Goal: Book appointment/travel/reservation

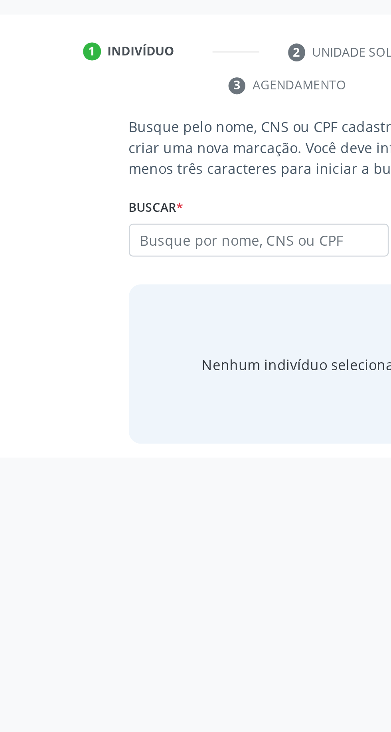
click at [177, 268] on input "text" at bounding box center [177, 266] width 104 height 14
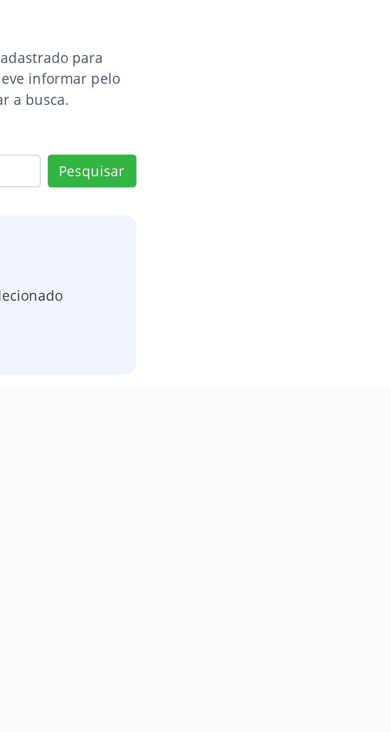
type input "15337044494"
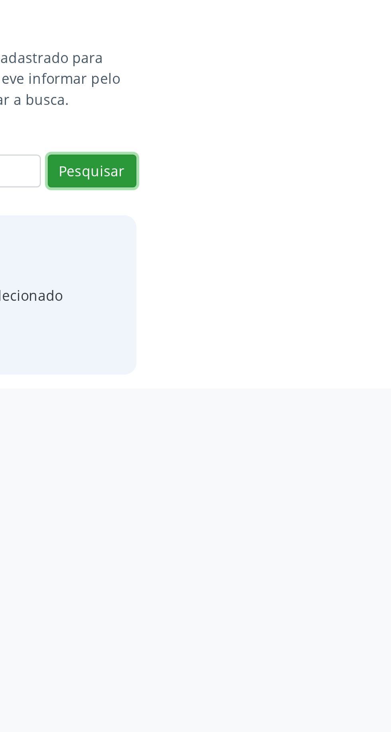
click at [262, 264] on button "Pesquisar" at bounding box center [249, 266] width 36 height 14
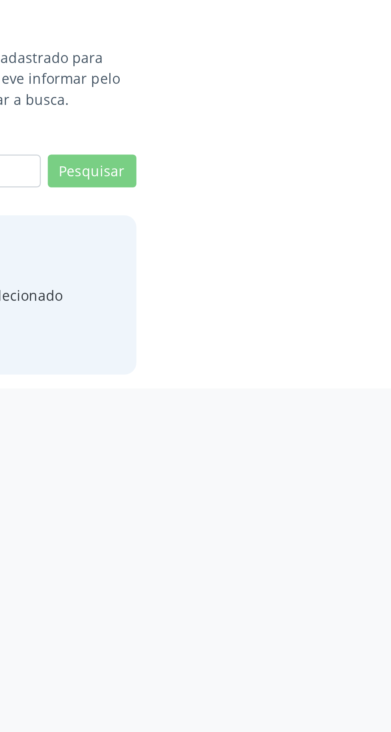
click at [212, 246] on div "Buscar * 15337044494 Busque por nome, CNS ou CPF Nenhum resultado encontrado pa…" at bounding box center [196, 261] width 142 height 31
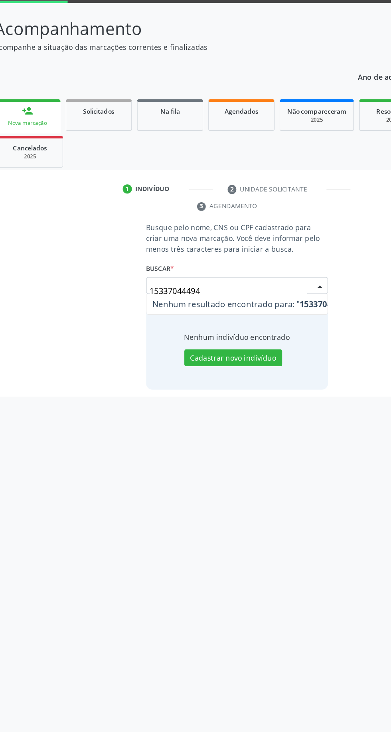
click at [200, 268] on input "15337044494" at bounding box center [188, 269] width 123 height 16
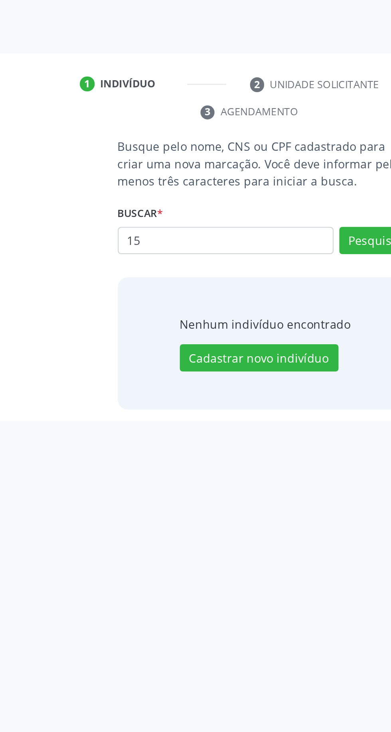
type input "1"
type input "[PERSON_NAME]"
click at [247, 265] on button "Pesquisar" at bounding box center [249, 266] width 36 height 14
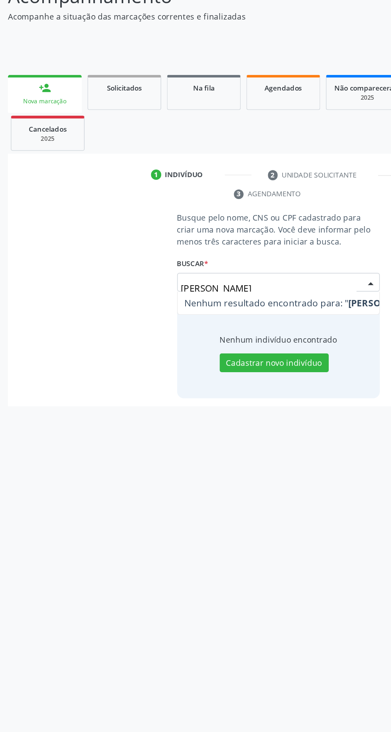
click at [139, 269] on input "[PERSON_NAME]" at bounding box center [188, 269] width 123 height 16
click at [137, 265] on input "[PERSON_NAME]" at bounding box center [188, 269] width 123 height 16
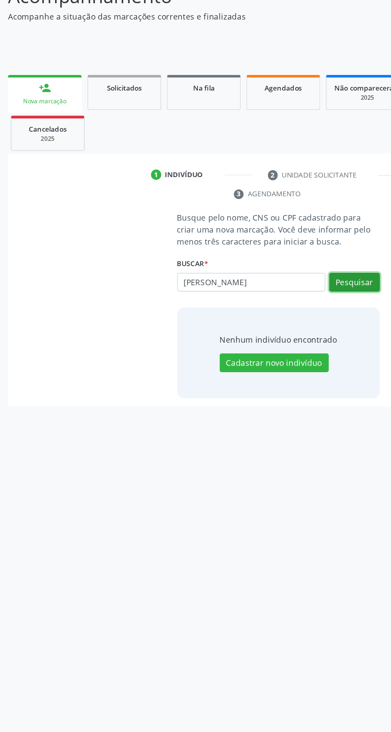
click at [253, 267] on button "Pesquisar" at bounding box center [249, 266] width 36 height 14
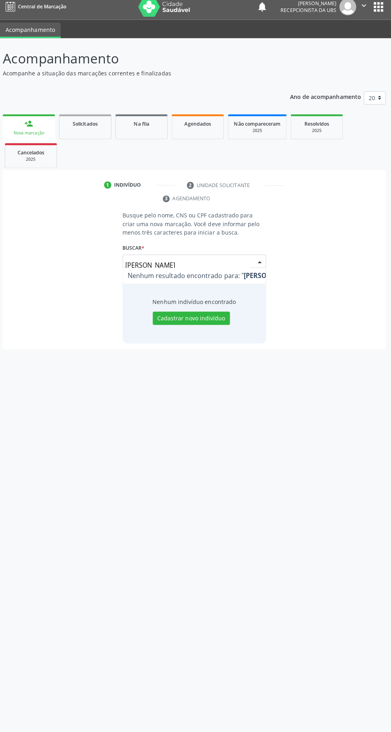
click at [228, 266] on input "[PERSON_NAME]" at bounding box center [188, 269] width 123 height 16
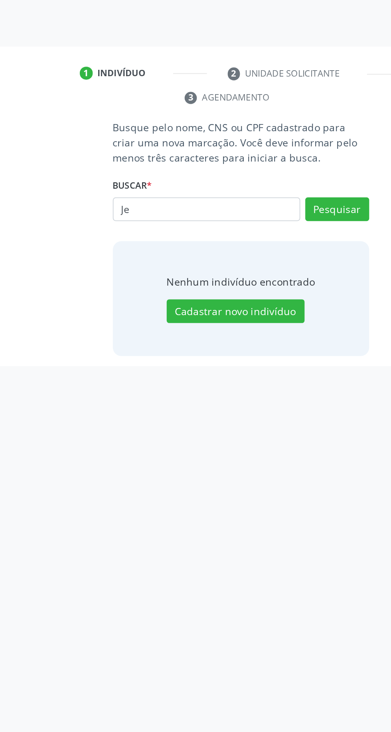
type input "J"
click at [201, 264] on input "text" at bounding box center [177, 266] width 104 height 14
type input "702800601577365"
click at [259, 259] on button "Pesquisar" at bounding box center [249, 266] width 36 height 14
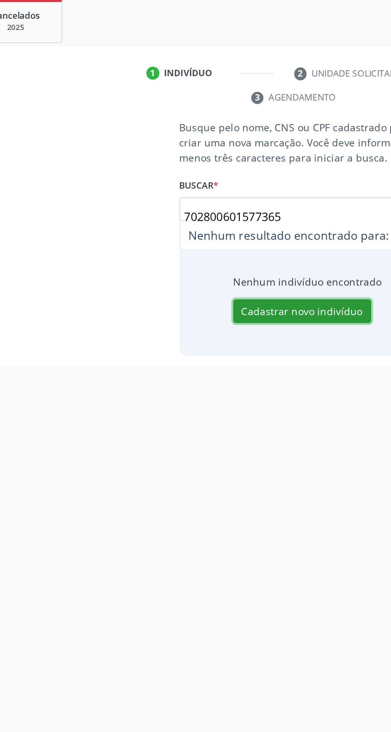
click at [204, 325] on button "Cadastrar novo indivíduo" at bounding box center [192, 322] width 77 height 14
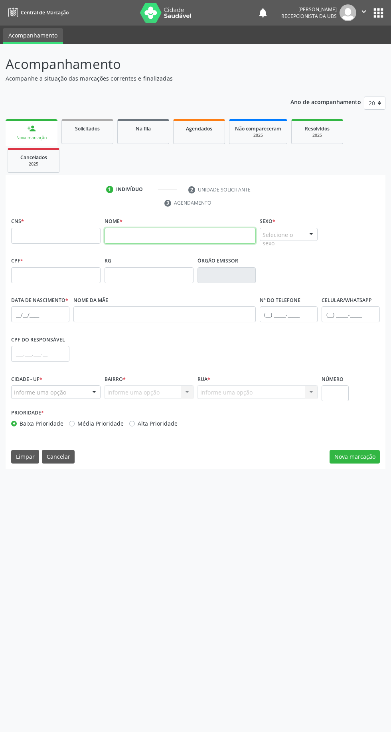
click at [162, 237] on input "text" at bounding box center [180, 236] width 151 height 16
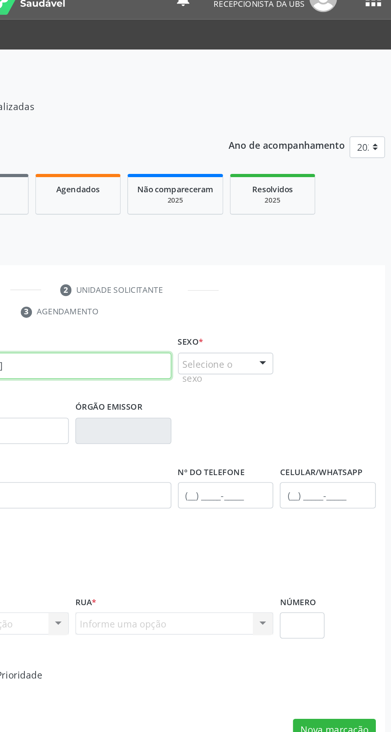
type input "[PERSON_NAME]"
click at [298, 236] on div "Selecione o sexo" at bounding box center [289, 235] width 58 height 14
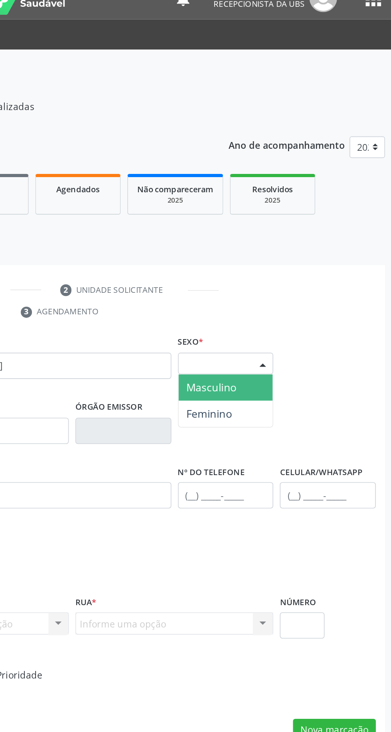
click at [306, 248] on span "Masculino" at bounding box center [288, 249] width 57 height 16
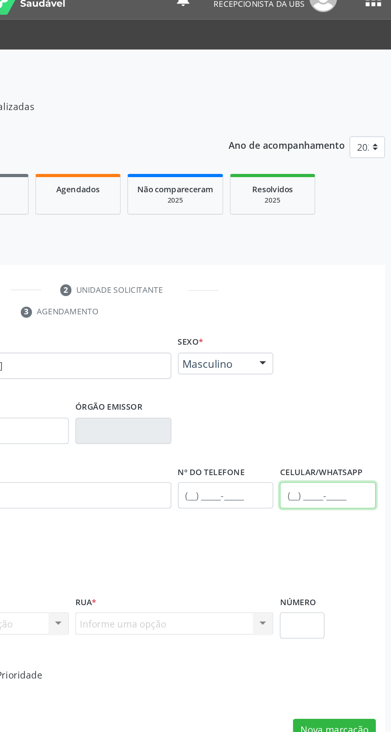
click at [328, 318] on input "text" at bounding box center [351, 315] width 58 height 16
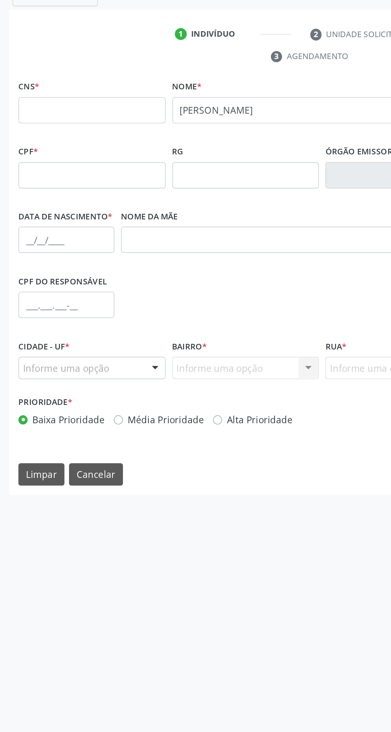
type input "[PHONE_NUMBER]"
click at [157, 312] on input "text" at bounding box center [164, 315] width 182 height 16
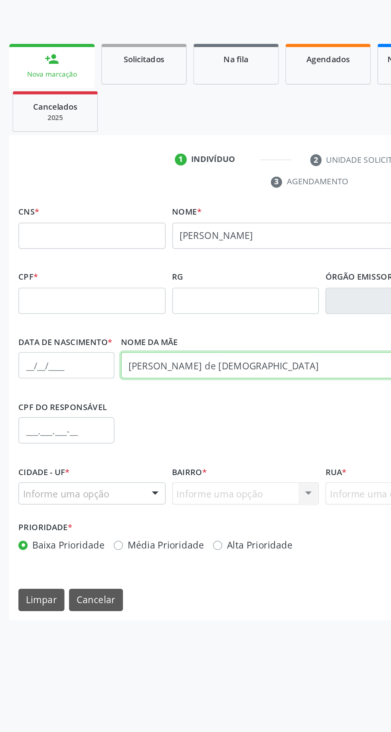
type input "[PERSON_NAME] de [DEMOGRAPHIC_DATA]"
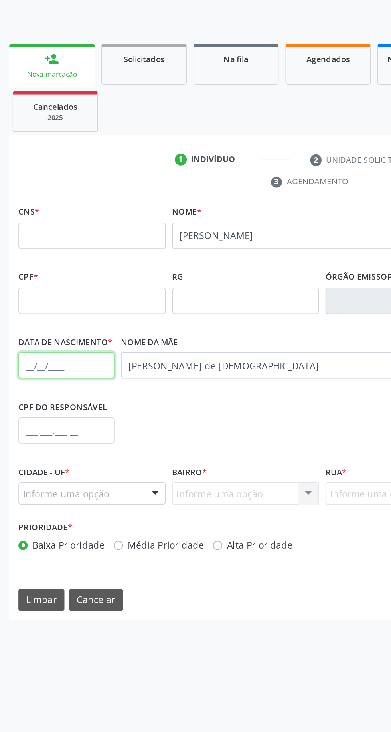
click at [22, 312] on input "text" at bounding box center [40, 315] width 58 height 16
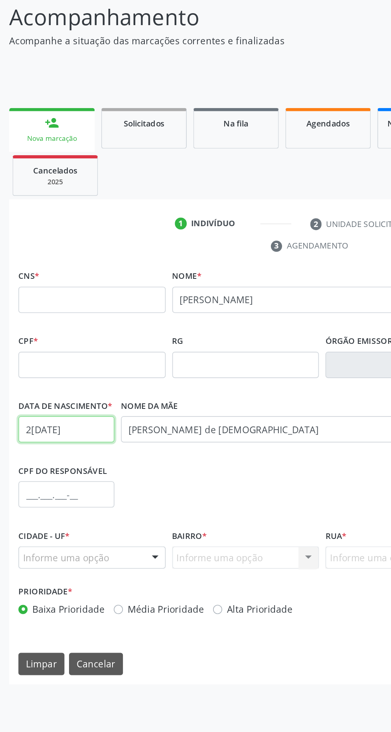
type input "2[DATE]"
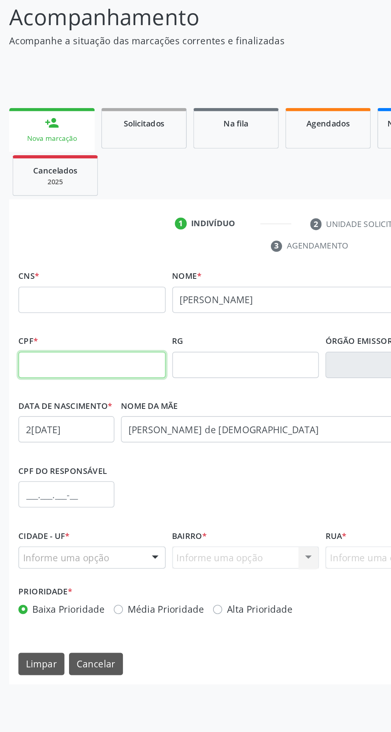
click at [30, 277] on input "text" at bounding box center [55, 275] width 89 height 16
type input "153.370.444-94"
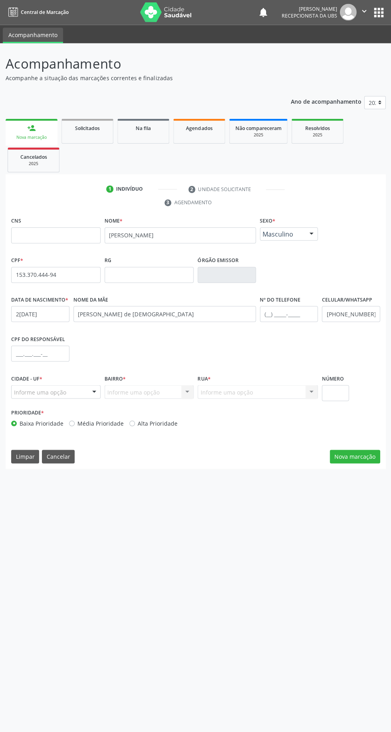
click at [56, 410] on div "Prioridade * Baixa Prioridade Média Prioridade Alta Prioridade" at bounding box center [102, 417] width 182 height 21
click at [94, 396] on div at bounding box center [94, 393] width 12 height 14
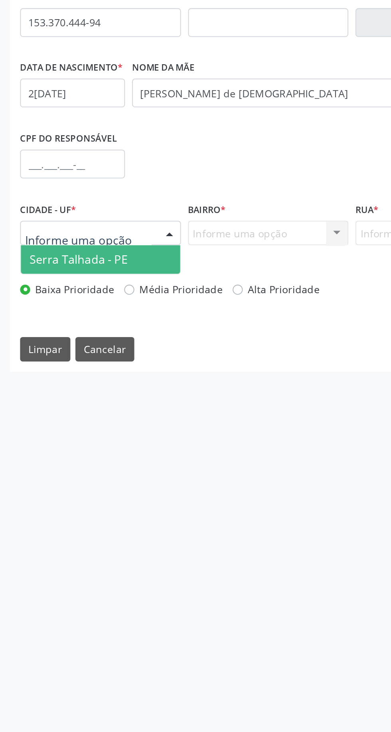
click at [75, 411] on span "Serra Talhada - PE" at bounding box center [56, 407] width 89 height 16
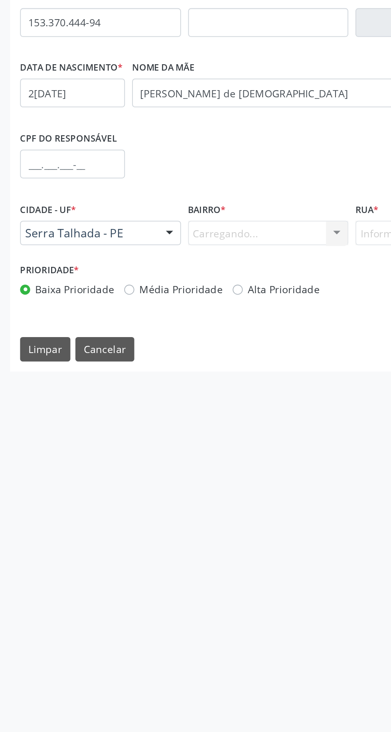
click at [161, 396] on div "Carregando... Nenhum resultado encontrado para: " " Nenhuma opção encontrada. D…" at bounding box center [149, 393] width 89 height 14
click at [172, 394] on div "Informe uma opção" at bounding box center [149, 393] width 89 height 14
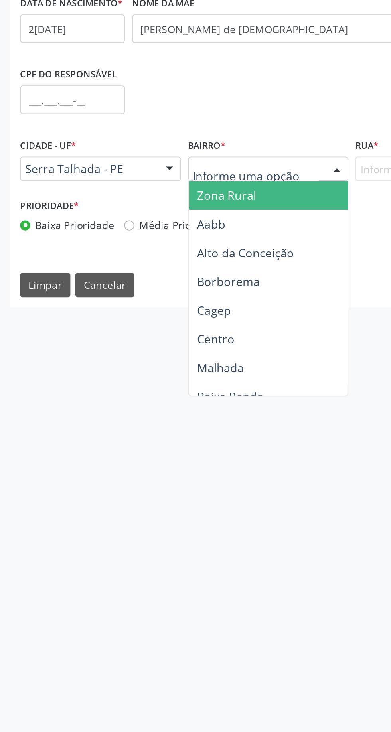
click at [142, 489] on span "Centro" at bounding box center [169, 487] width 128 height 16
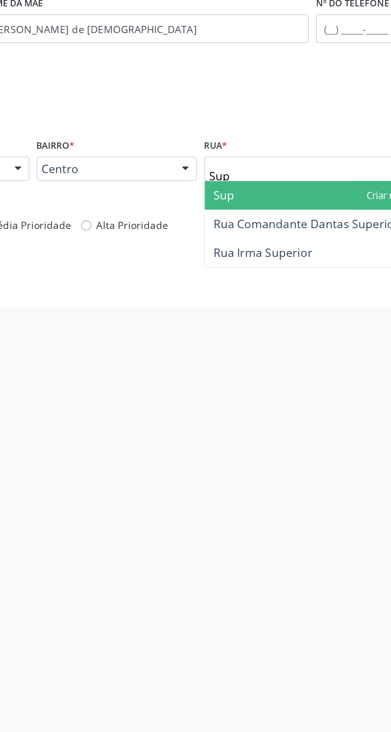
type input "Supe"
click at [242, 439] on span "Rua Irma Superior" at bounding box center [230, 439] width 55 height 9
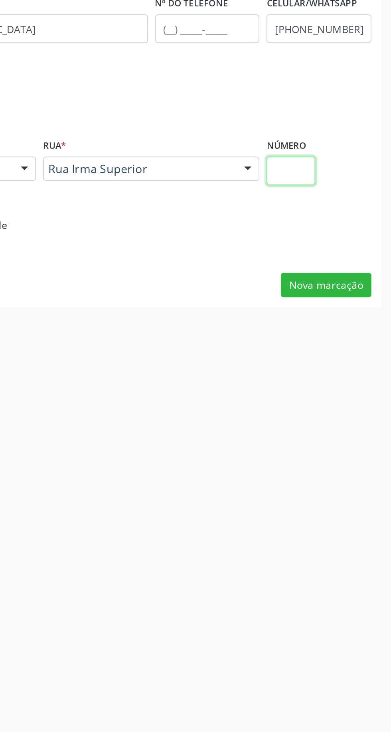
click at [337, 394] on input "text" at bounding box center [335, 394] width 27 height 16
type input "446"
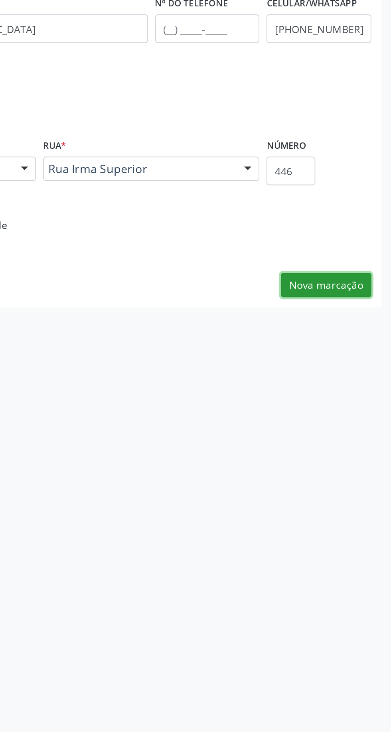
click at [370, 461] on button "Nova marcação" at bounding box center [355, 457] width 50 height 14
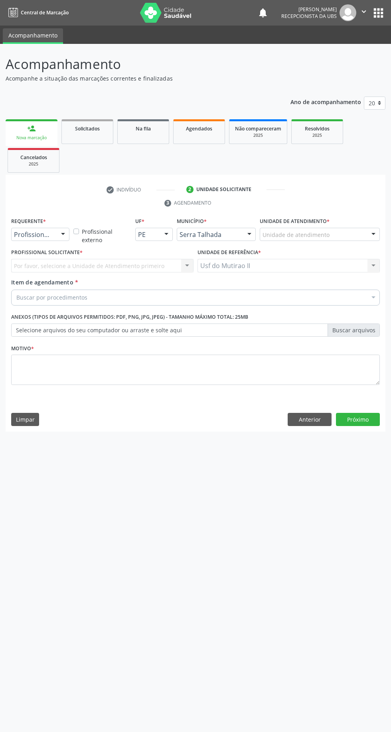
click at [56, 232] on div "Profissional de Saúde" at bounding box center [40, 235] width 58 height 14
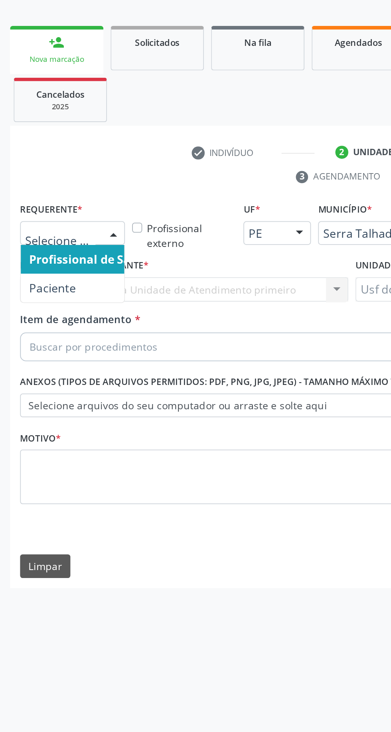
click at [40, 262] on span "Paciente" at bounding box center [29, 265] width 26 height 9
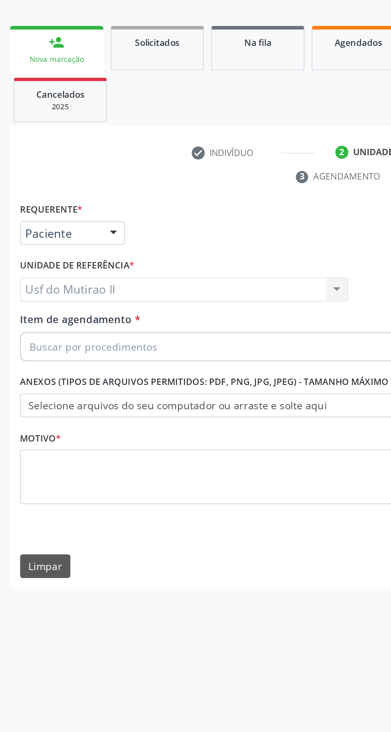
click at [182, 270] on div "Usf do Mutirao II Usf do Mutirao II Nenhum resultado encontrado para: " " Não h…" at bounding box center [102, 266] width 182 height 14
click at [162, 303] on div "Buscar por procedimentos" at bounding box center [195, 298] width 369 height 16
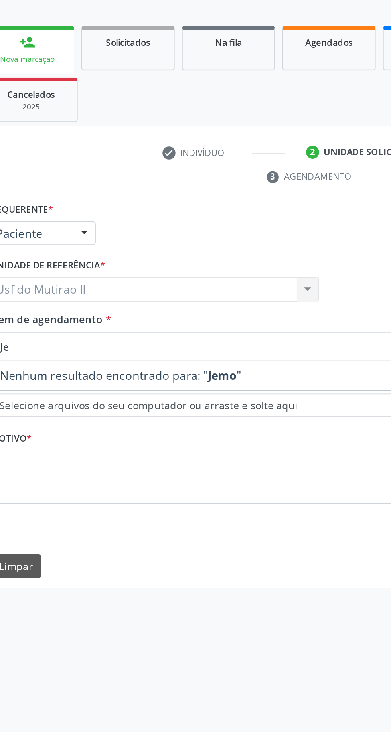
type input "J"
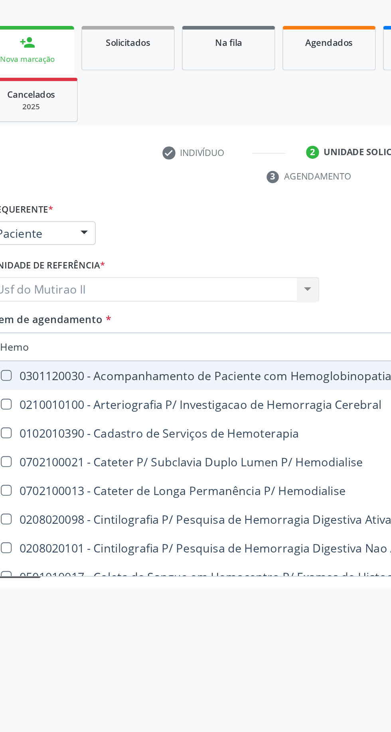
type input "Hemograma"
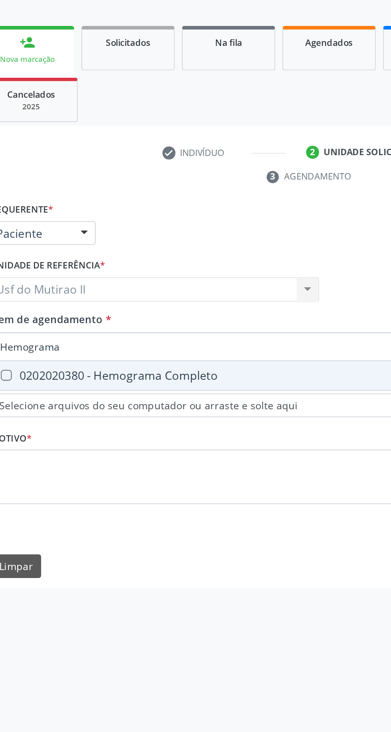
click at [127, 312] on div "0202020380 - Hemograma Completo" at bounding box center [195, 314] width 358 height 6
checkbox Completo "true"
click at [150, 298] on input "Hemograma" at bounding box center [191, 298] width 350 height 16
type input "H"
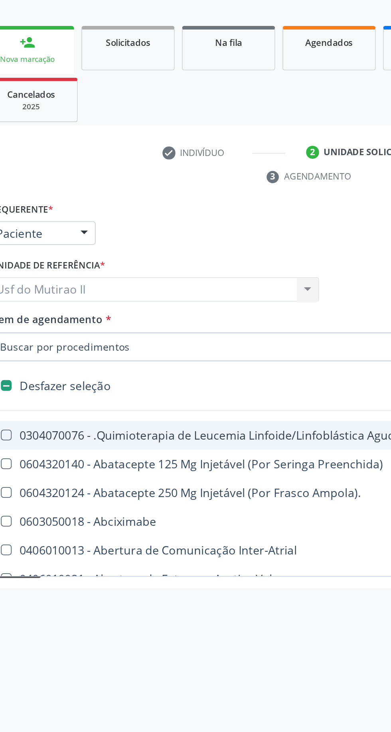
checkbox Manutenção "false"
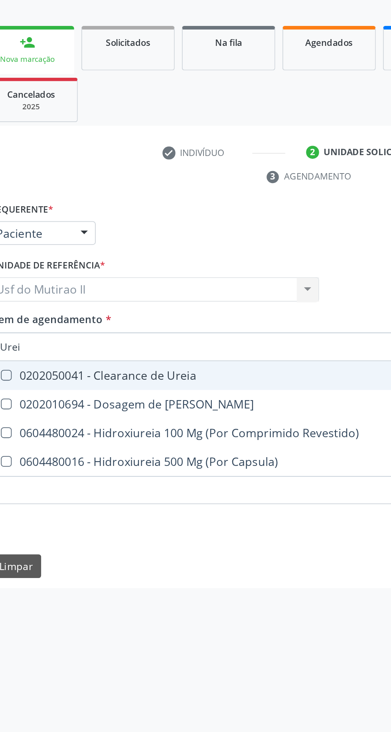
type input "Ureia"
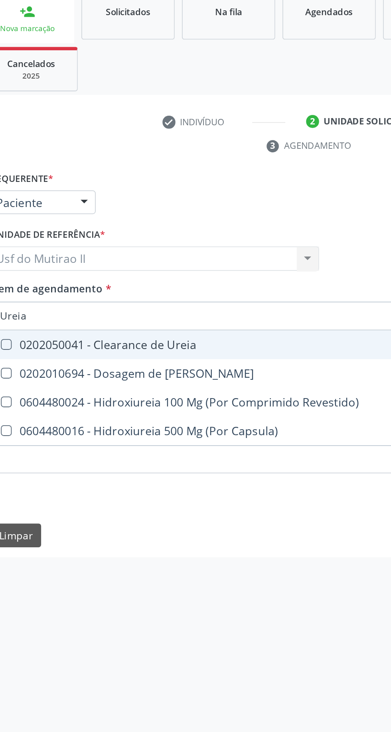
click at [154, 333] on div "0202010694 - Dosagem de [PERSON_NAME]" at bounding box center [195, 329] width 358 height 6
checkbox Ureia "true"
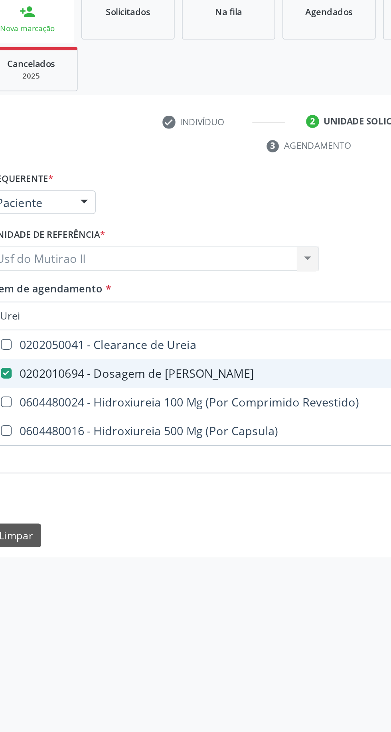
type input "Ure"
checkbox Ureia "false"
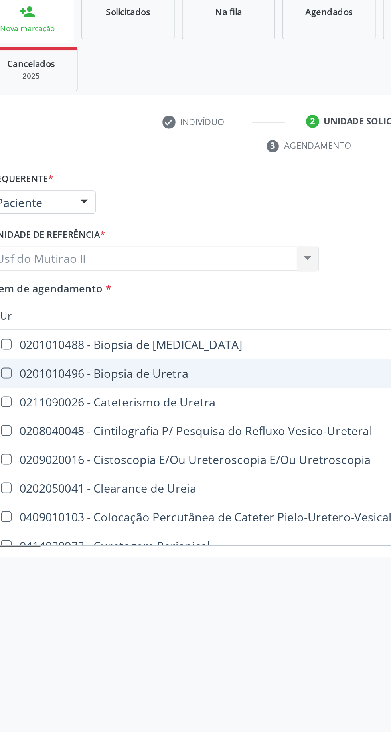
type input "U"
checkbox Ureia "false"
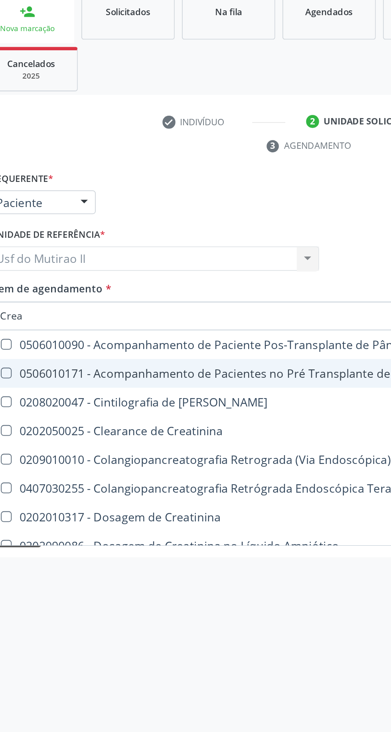
type input "Creat"
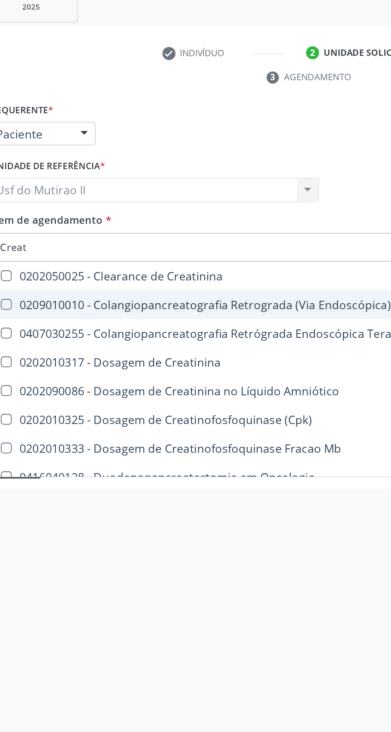
click at [135, 368] on span "0202010317 - Dosagem de Creatinina" at bounding box center [196, 362] width 368 height 16
checkbox Creatinina "true"
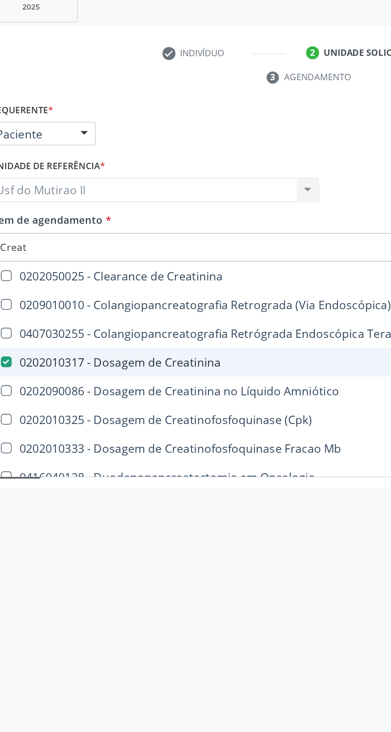
click at [154, 299] on input "Creat" at bounding box center [191, 298] width 350 height 16
type input "Crea"
checkbox Creatinina "false"
checkbox Mb "true"
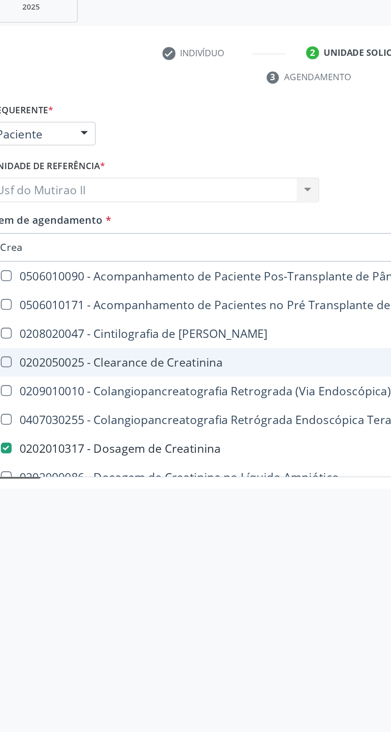
type input "Cre"
checkbox Creatinina "false"
checkbox Oncologia "true"
type input "C"
checkbox Oncologia "false"
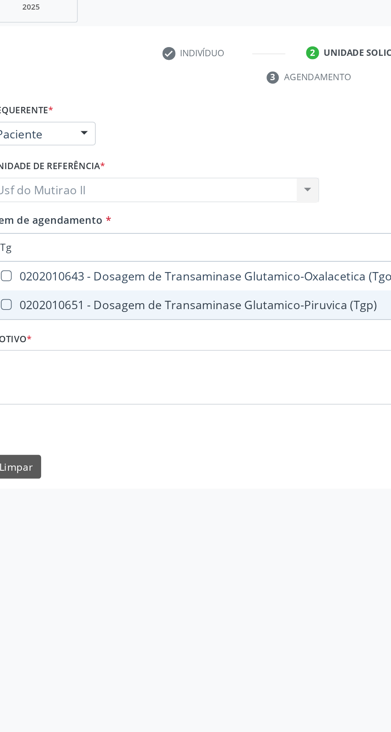
type input "Tgo"
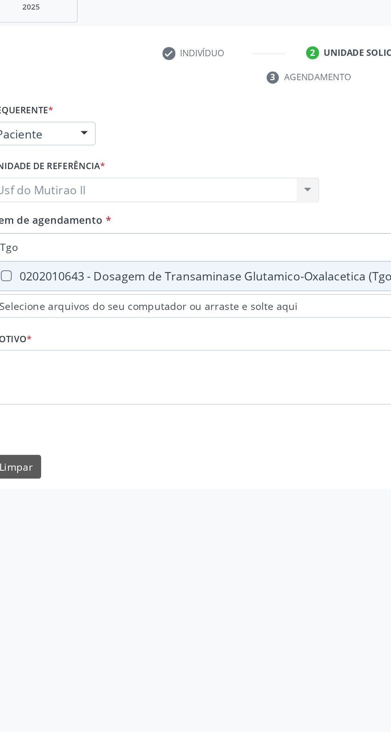
click at [204, 314] on div "0202010643 - Dosagem de Transaminase Glutamico-Oxalacetica (Tgo)" at bounding box center [195, 314] width 358 height 6
checkbox \(Tgo\) "true"
type input "Tg"
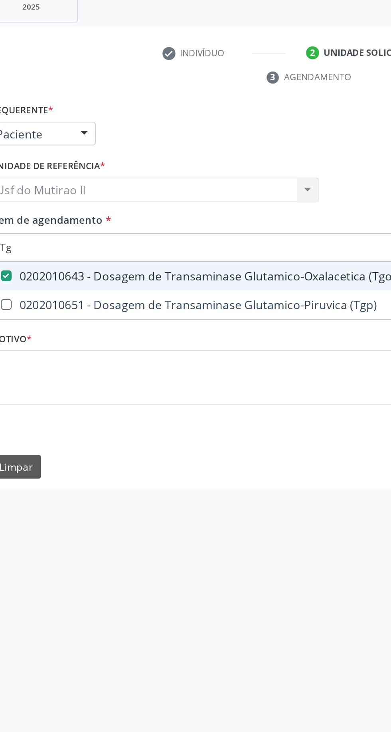
click at [205, 337] on span "0202010651 - Dosagem de Transaminase Glutamico-Piruvica (Tgp)" at bounding box center [196, 330] width 368 height 16
checkbox \(Tgp\) "true"
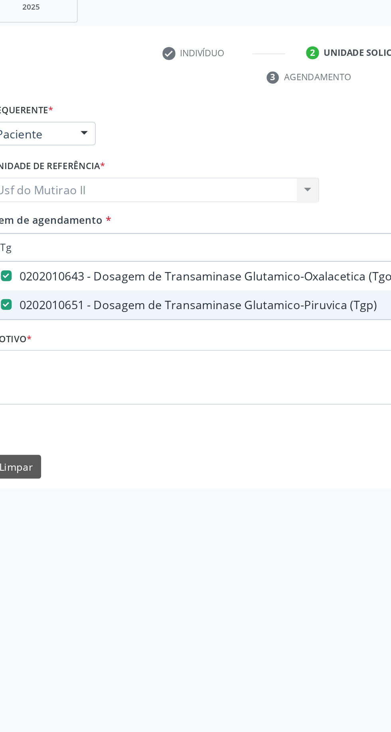
click at [198, 306] on span "0202010643 - Dosagem de Transaminase Glutamico-Oxalacetica (Tgo)" at bounding box center [196, 314] width 368 height 16
checkbox \(Tgo\) "false"
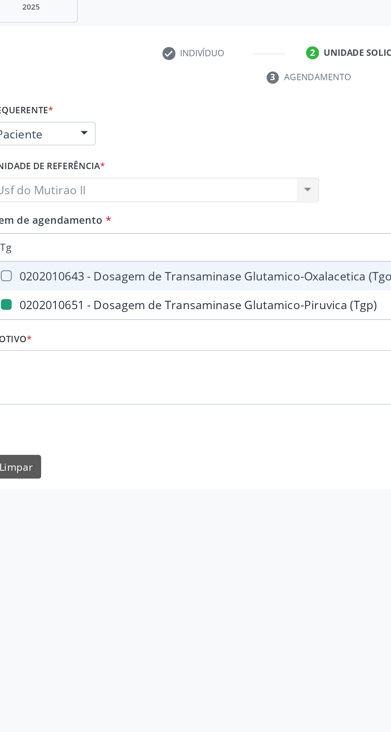
type input "T"
checkbox \(Tgp\) "false"
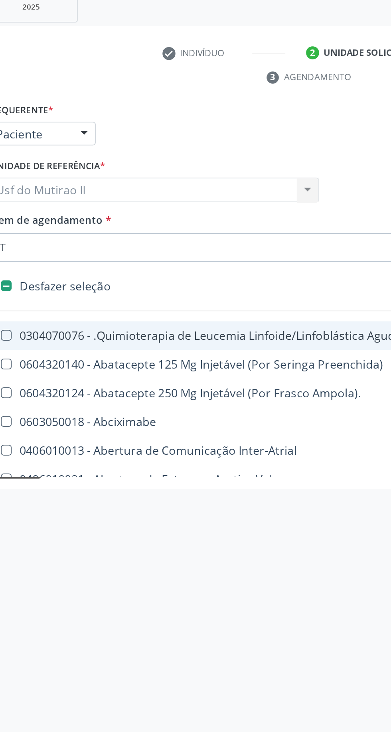
type input "Tr"
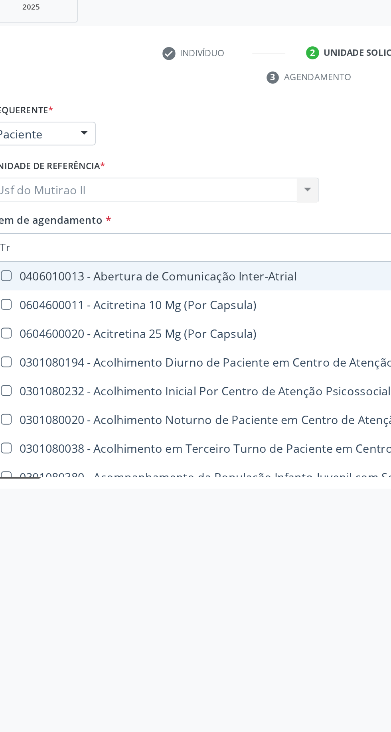
checkbox \(Tgp\) "true"
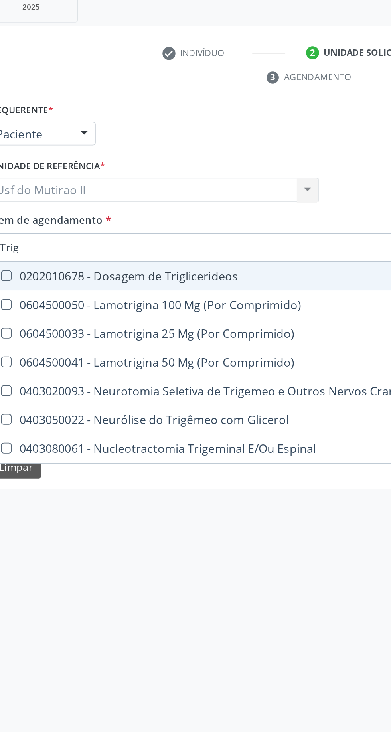
type input "Trigl"
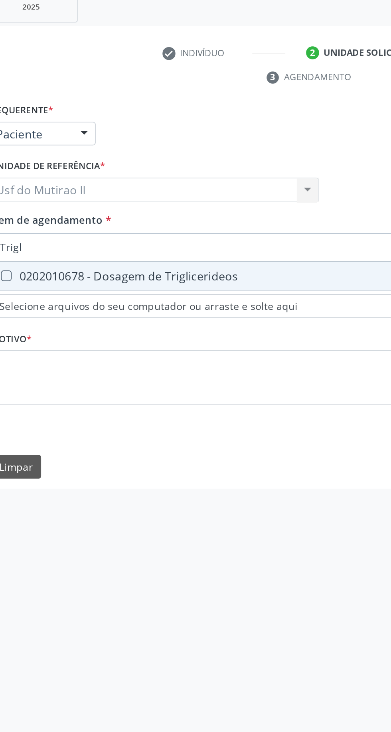
click at [189, 316] on div "0202010678 - Dosagem de Triglicerideos" at bounding box center [195, 314] width 358 height 6
checkbox Triglicerideos "true"
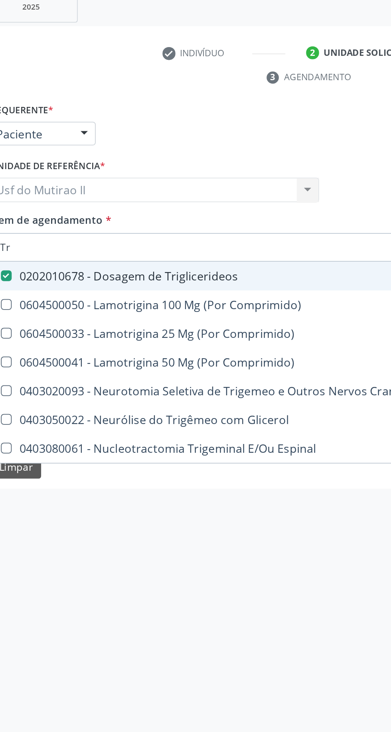
type input "T"
checkbox Triglicerideos "false"
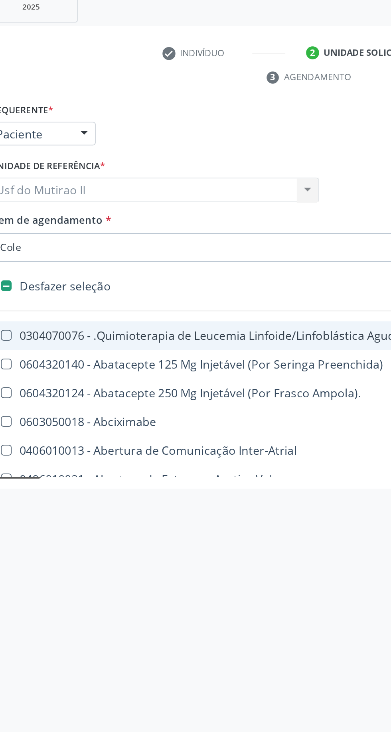
type input "Coles"
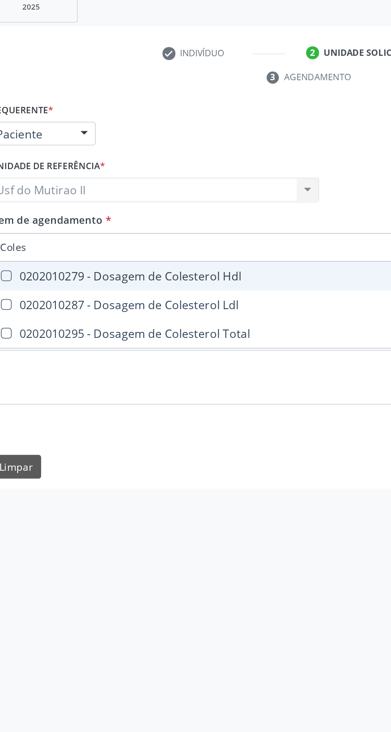
click at [167, 314] on div "0202010279 - Dosagem de Colesterol Hdl" at bounding box center [195, 314] width 358 height 6
checkbox Hdl "true"
click at [152, 338] on span "0202010295 - Dosagem de Colesterol Total" at bounding box center [196, 346] width 368 height 16
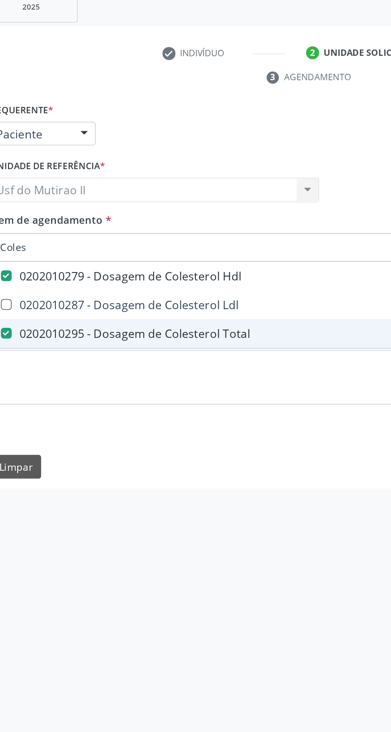
click at [148, 354] on span "0202010295 - Dosagem de Colesterol Total" at bounding box center [196, 346] width 368 height 16
checkbox Total "false"
click at [146, 333] on div "0202010287 - Dosagem de Colesterol Ldl" at bounding box center [195, 329] width 358 height 6
checkbox Ldl "true"
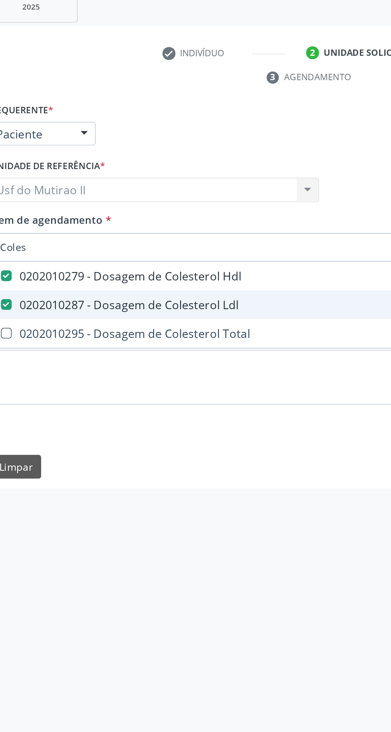
click at [141, 352] on span "0202010295 - Dosagem de Colesterol Total" at bounding box center [196, 346] width 368 height 16
checkbox Total "true"
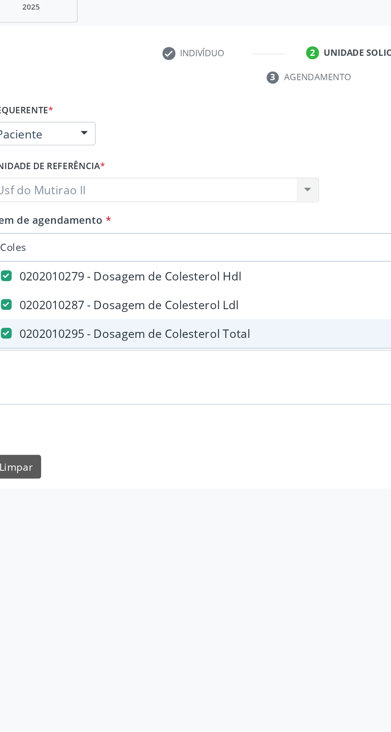
click at [162, 300] on input "Coles" at bounding box center [191, 298] width 350 height 16
type input "Cole"
checkbox Hdl "false"
checkbox Ldl "false"
checkbox Total "false"
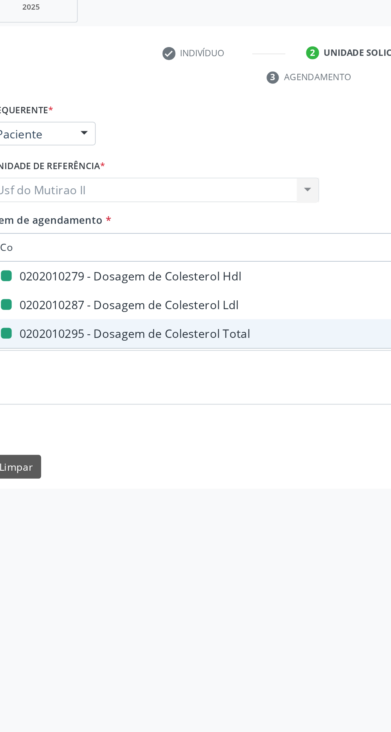
type input "C"
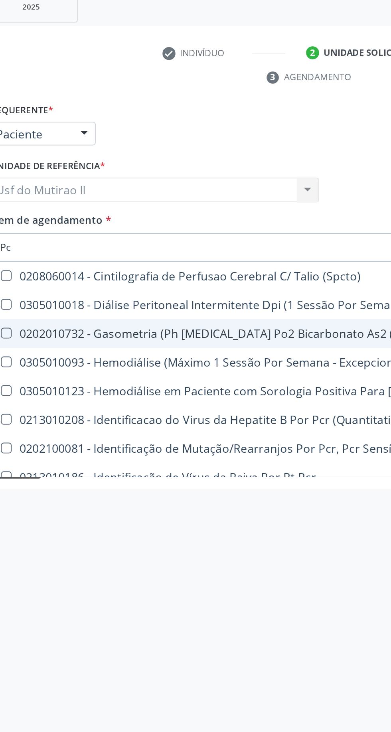
type input "Pcr"
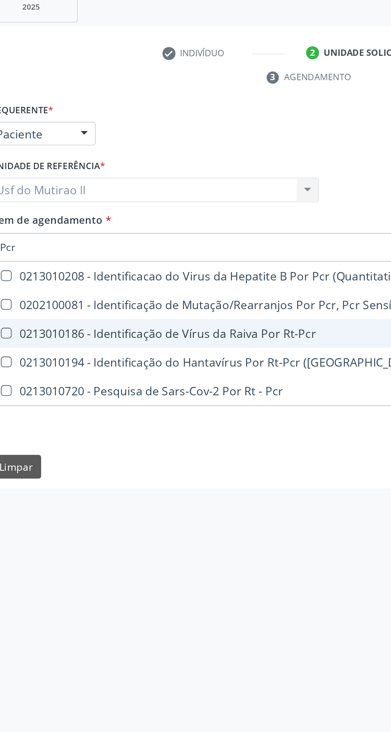
click at [211, 319] on span "0213010208 - Identificacao do Virus da Hepatite B Por Pcr (Quantitativo)" at bounding box center [199, 314] width 374 height 16
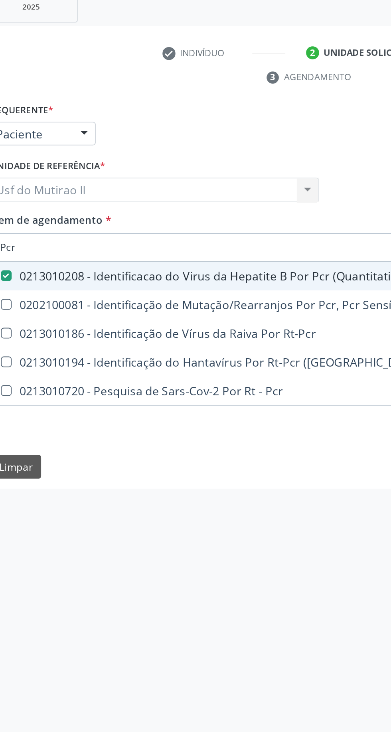
click at [182, 307] on span "0213010208 - Identificacao do Virus da Hepatite B Por Pcr (Quantitativo)" at bounding box center [199, 314] width 374 height 16
checkbox \(Quantitativo\) "false"
type input "P"
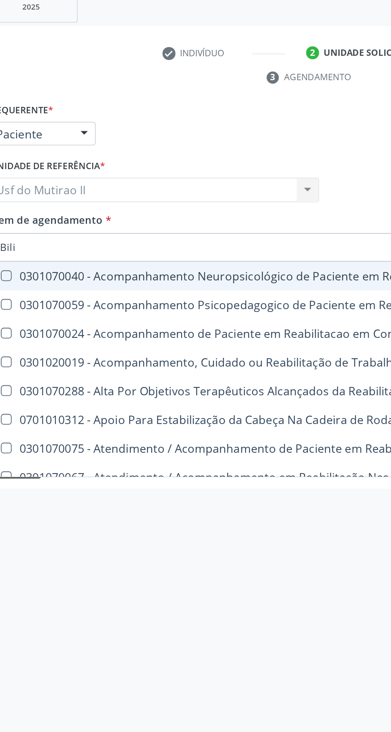
type input "Bilir"
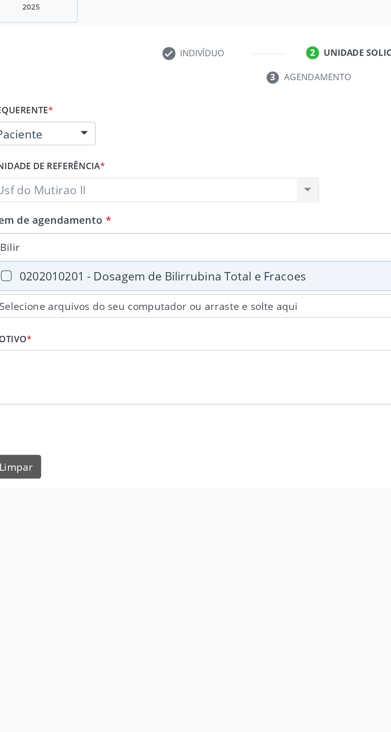
click at [208, 316] on div "0202010201 - Dosagem de Bilirrubina Total e Fracoes" at bounding box center [195, 314] width 358 height 6
checkbox Fracoes "true"
click at [197, 297] on input "Bilir" at bounding box center [191, 298] width 350 height 16
type input "Bili"
checkbox Fracoes "false"
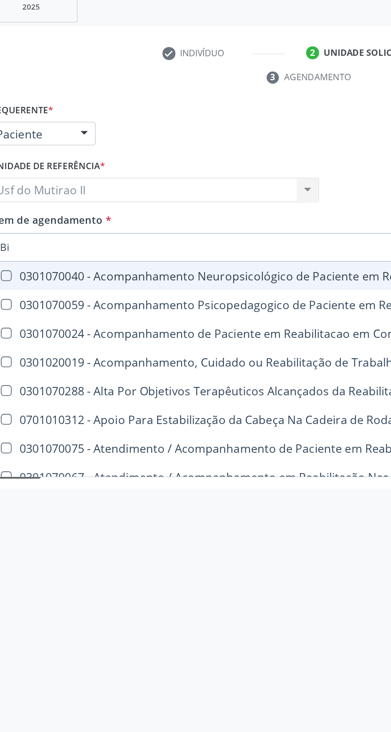
type input "B"
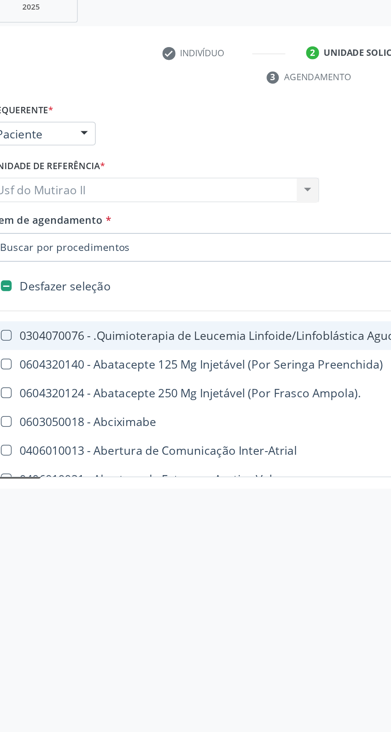
checkbox Psicossocial "false"
checkbox Queimado "false"
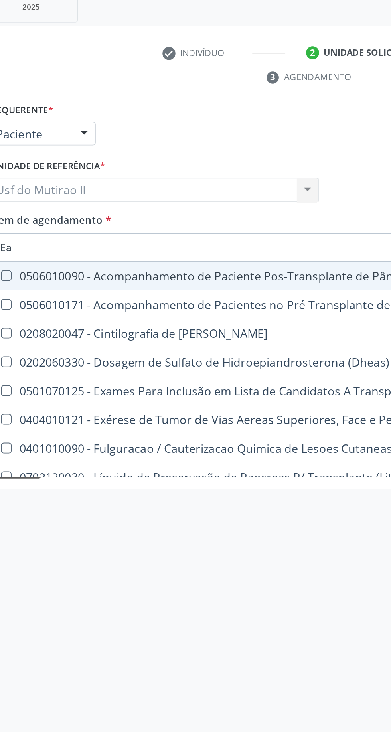
type input "E"
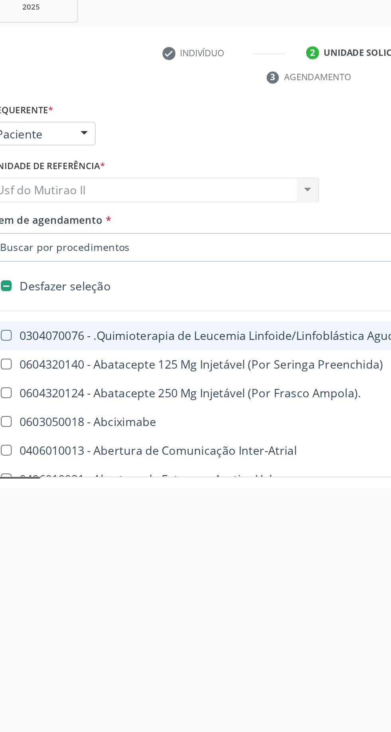
click at [162, 298] on input "Item de agendamento *" at bounding box center [191, 298] width 350 height 16
click at [156, 298] on input "Item de agendamento *" at bounding box center [191, 298] width 350 height 16
click at [69, 299] on input "Item de agendamento *" at bounding box center [191, 298] width 350 height 16
click at [65, 298] on input "Item de agendamento *" at bounding box center [191, 298] width 350 height 16
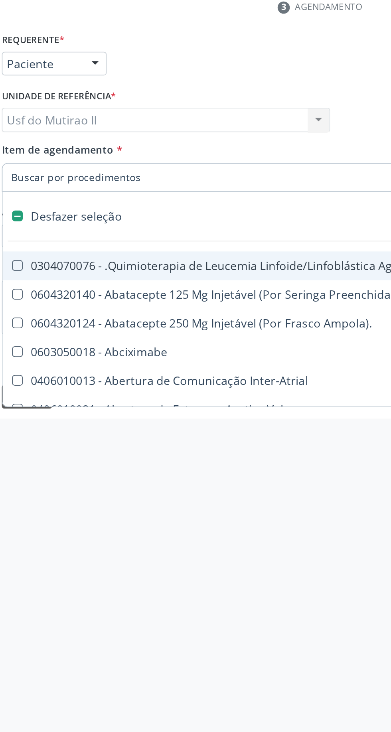
click at [158, 298] on input "Item de agendamento *" at bounding box center [191, 298] width 350 height 16
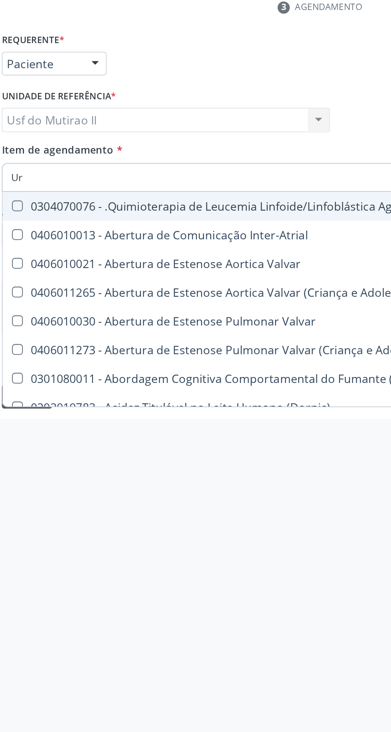
type input "Uri"
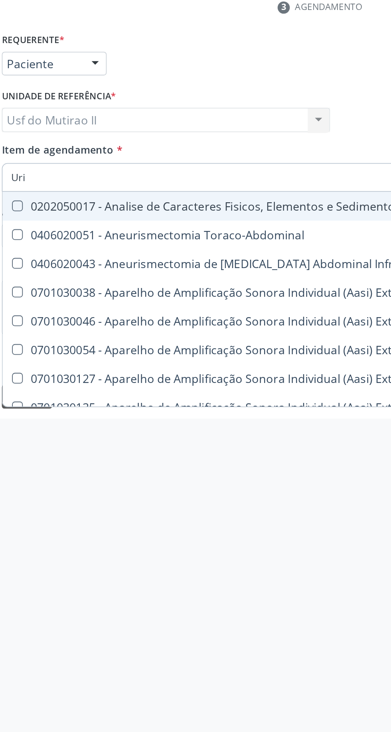
click at [201, 316] on div "0202050017 - Analise de Caracteres Fisicos, Elementos e Sedimento da Urina" at bounding box center [301, 314] width 571 height 6
checkbox Urina "true"
click at [172, 297] on input "Uri" at bounding box center [191, 298] width 350 height 16
type input "U"
checkbox Urina "false"
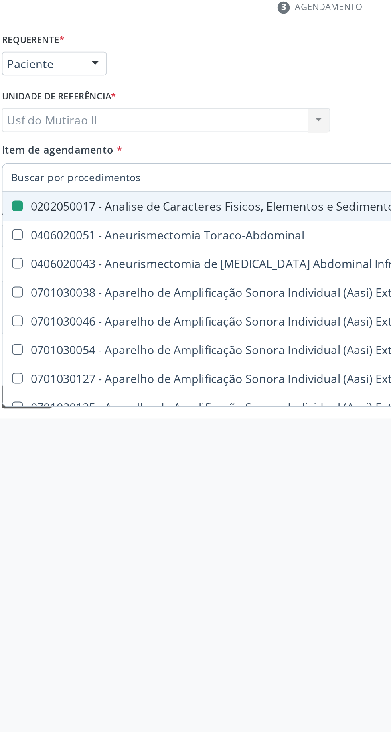
checkbox Cônica "false"
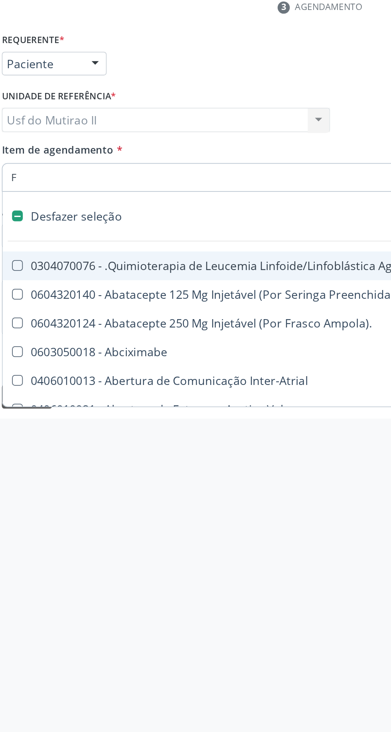
type input "Fe"
checkbox Pâncreas "false"
checkbox Urina "false"
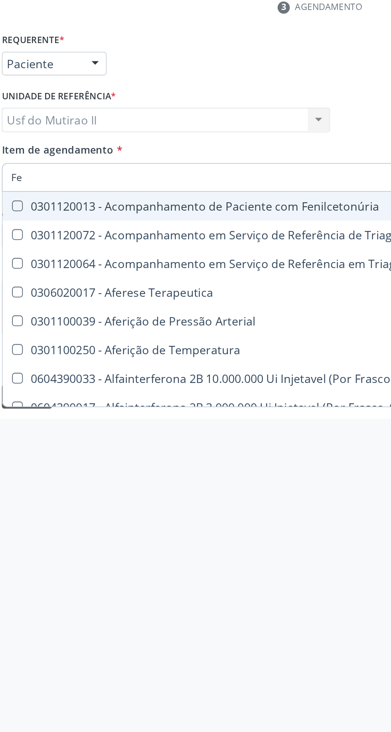
type input "Fez"
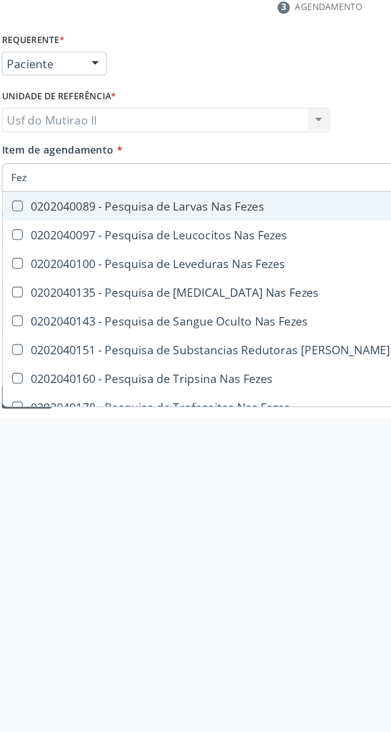
click at [164, 315] on div "0202040089 - Pesquisa de Larvas Nas Fezes" at bounding box center [195, 314] width 358 height 6
checkbox Fezes "true"
click at [207, 241] on div "Requerente * Paciente Profissional de Saúde Paciente Nenhum resultado encontrad…" at bounding box center [195, 231] width 373 height 31
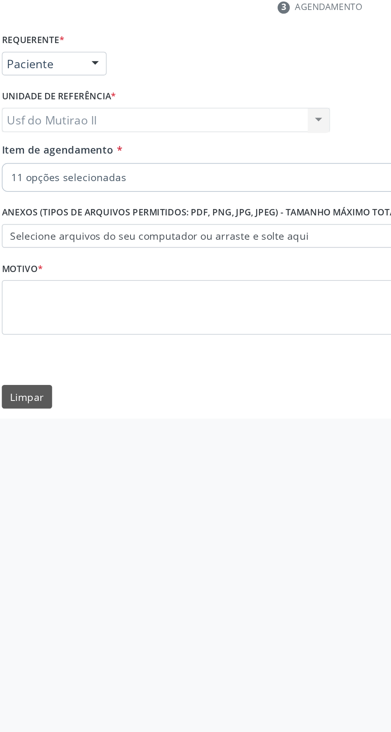
click at [181, 450] on div "Acompanhamento Acompanhe a situação das marcações correntes e finalizadas Relat…" at bounding box center [195, 388] width 391 height 688
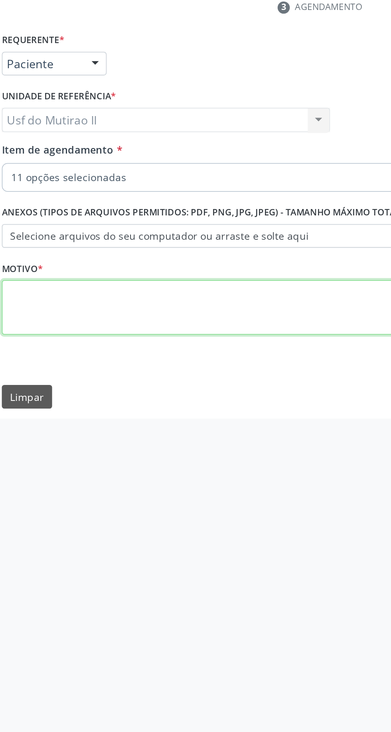
click at [177, 375] on textarea at bounding box center [195, 370] width 369 height 30
type textarea "."
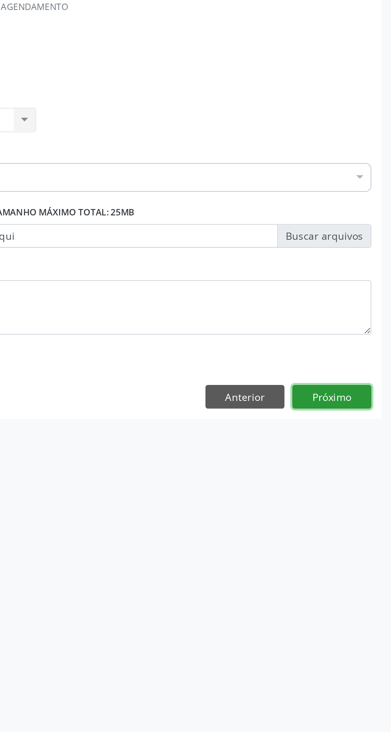
click at [364, 415] on button "Próximo" at bounding box center [358, 420] width 44 height 14
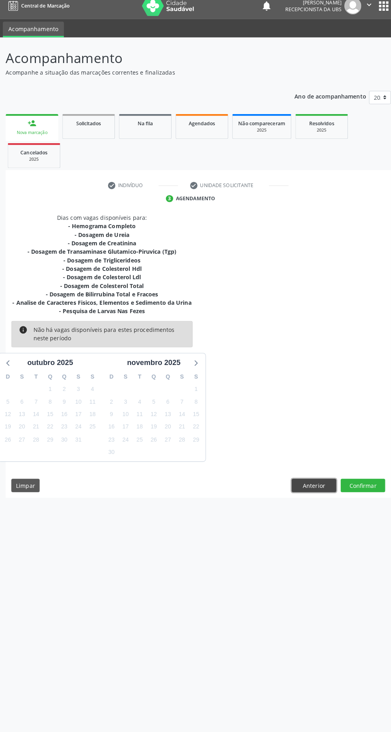
click at [316, 484] on button "Anterior" at bounding box center [310, 486] width 44 height 14
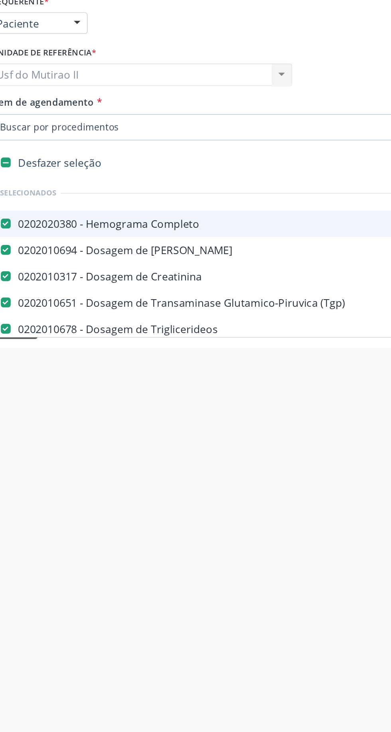
click at [154, 294] on input "Item de agendamento *" at bounding box center [191, 298] width 350 height 16
click at [189, 296] on input "Item de agendamento *" at bounding box center [191, 298] width 350 height 16
type input "Fe"
checkbox Creatinina "false"
checkbox Triglicerideos "false"
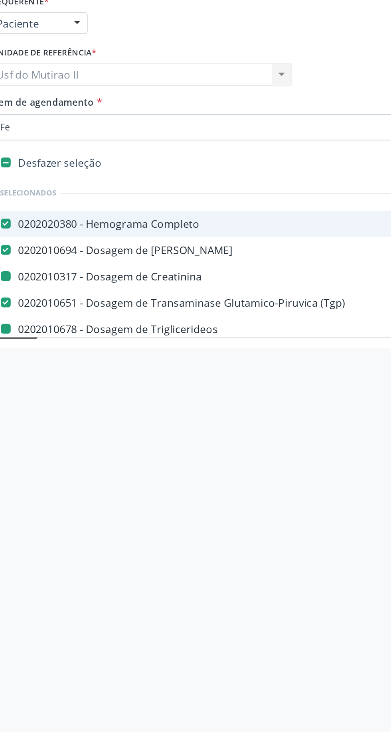
checkbox Hdl "false"
checkbox Ldl "false"
checkbox Total "false"
checkbox Fracoes "false"
checkbox Urina "false"
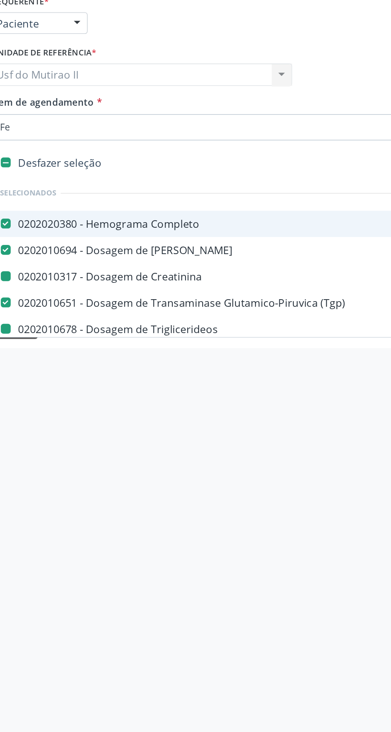
checkbox Fezes "false"
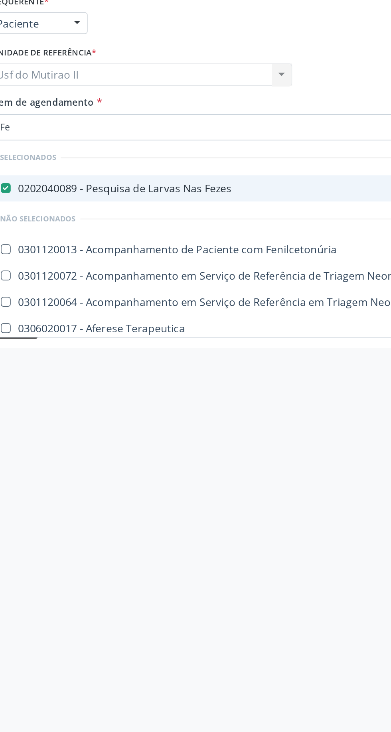
checkbox Fezes "false"
type input "F"
checkbox Fezes "true"
checkbox Fenilcetonúria "true"
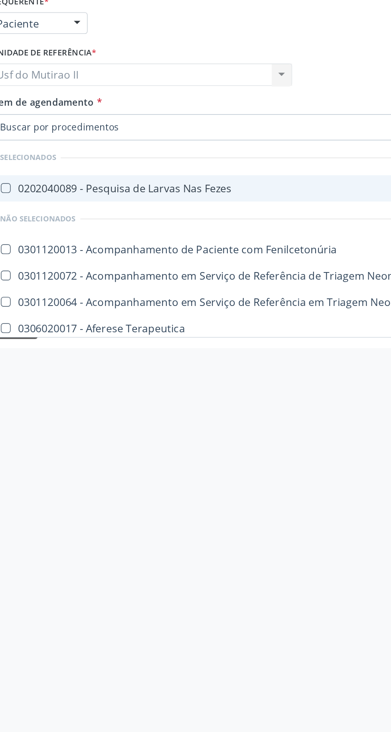
checkbox Congênita\ "true"
checkbox Terapeutica "true"
checkbox Arterial "true"
checkbox Temperatura "true"
checkbox Frasco-Ampola\) "true"
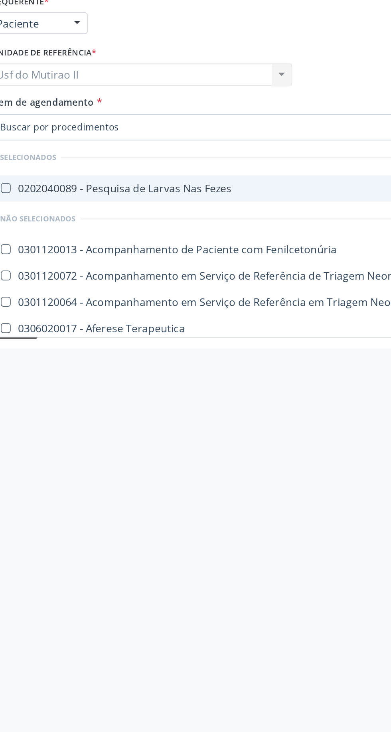
checkbox Frasco-Ampola\) "true"
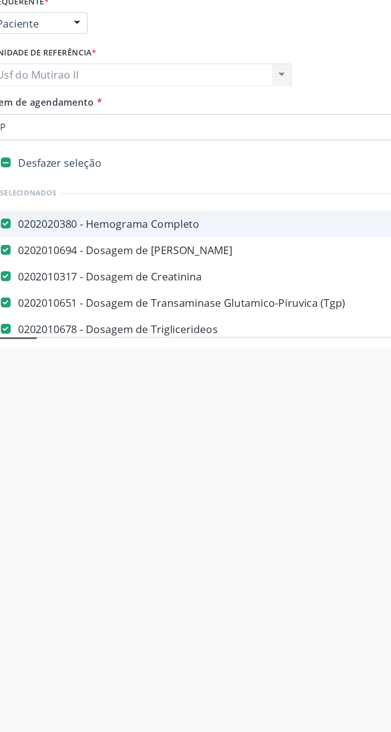
type input "Pe"
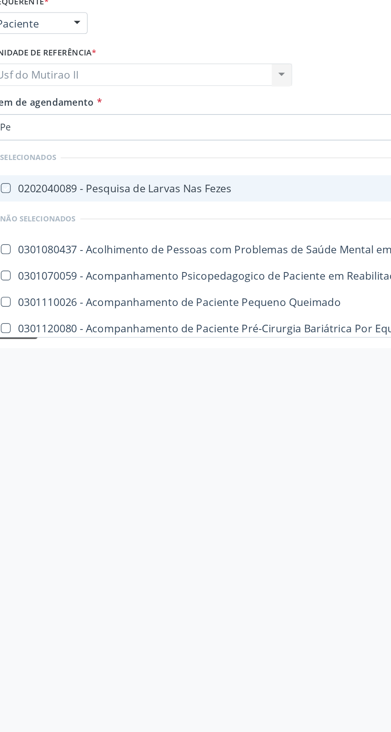
checkbox Fezes "false"
checkbox Lei "false"
checkbox Queimado "false"
checkbox Multiprofissional "false"
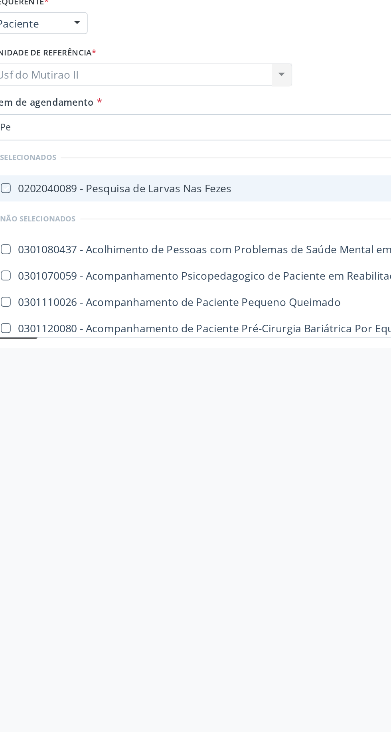
checkbox Terapeutica\) "false"
checkbox \(Uaa\)\ "false"
checkbox Terapêuticas\)\ "false"
type input "Pes"
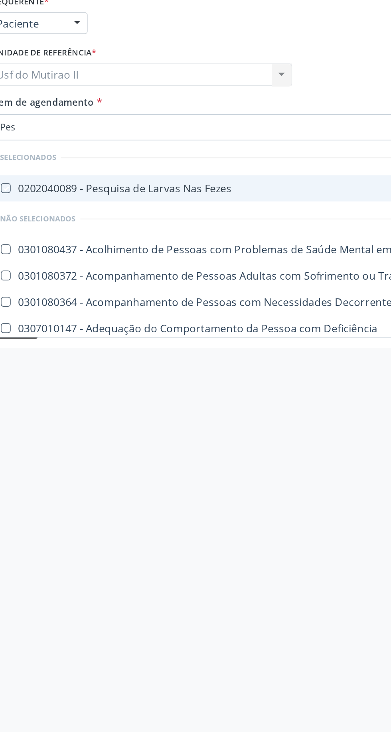
checkbox Fezes "true"
type input "P"
checkbox Lei "true"
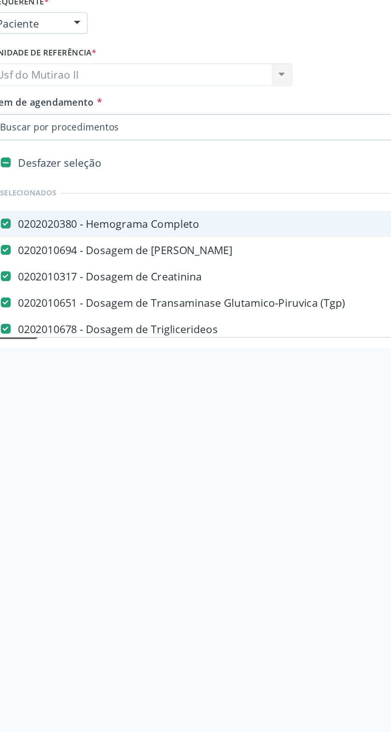
checkbox Triglicerideos "true"
checkbox Hdl "true"
checkbox Ldl "true"
checkbox Total "true"
checkbox Fracoes "true"
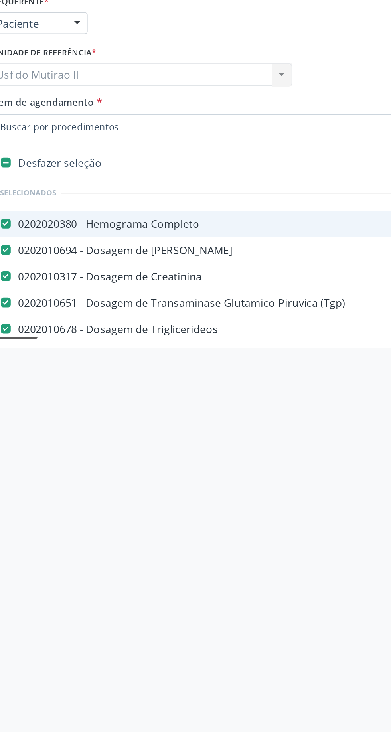
checkbox Urina "true"
checkbox Fezes "true"
type input "Par"
checkbox Completo "false"
checkbox Creatinina "false"
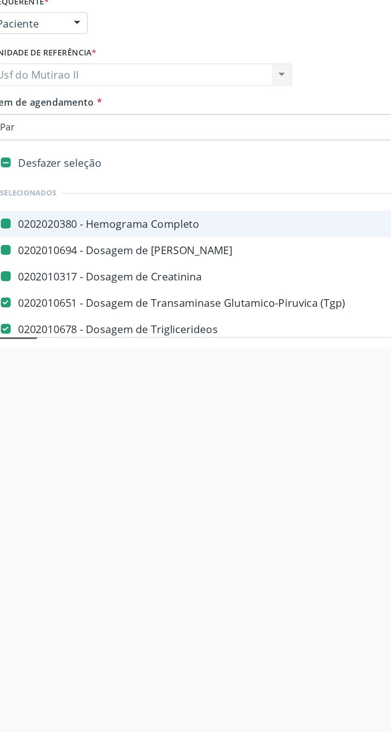
checkbox Triglicerideos "false"
checkbox Hdl "false"
checkbox Ldl "false"
checkbox Total "false"
checkbox Fracoes "false"
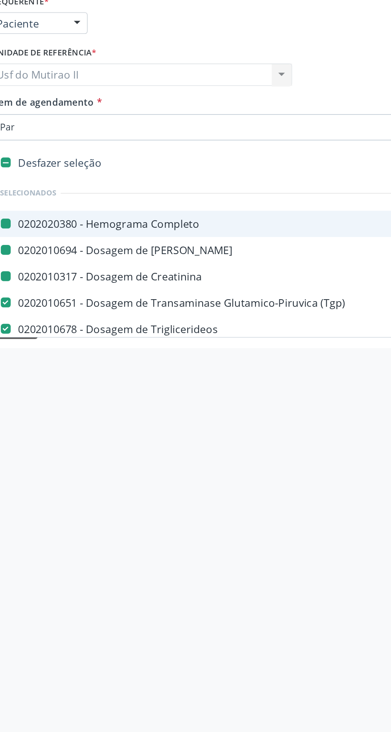
checkbox Urina "false"
checkbox Fezes "false"
checkbox Ureia "false"
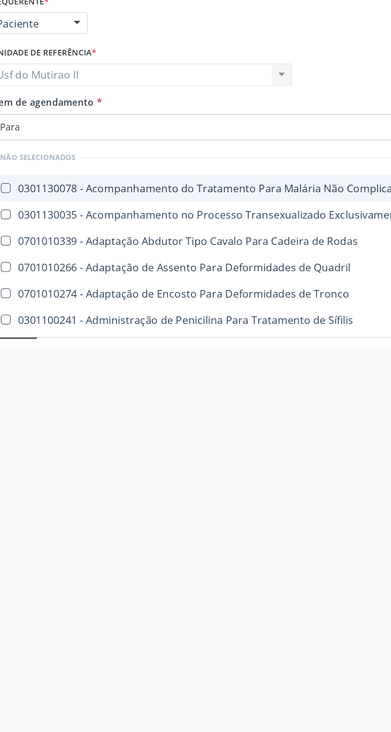
type input "Paras"
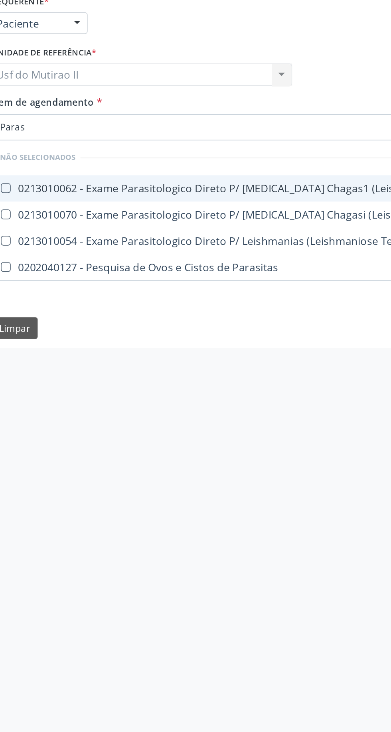
click at [185, 384] on div "0202040127 - Pesquisa de Ovos e Cistos de Parasitas" at bounding box center [195, 383] width 358 height 6
checkbox Parasitas "true"
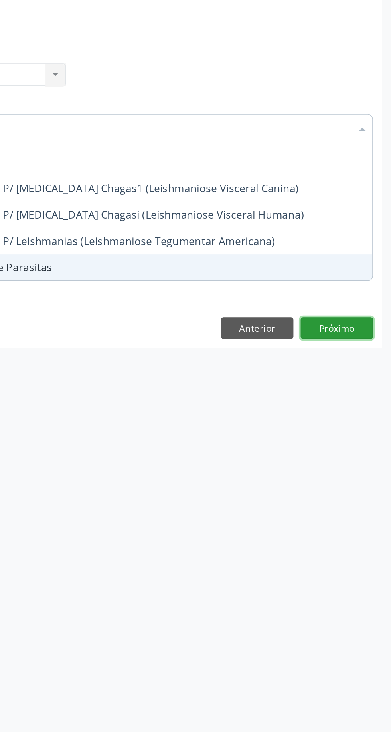
click at [367, 412] on div "Requerente * Paciente Profissional de Saúde Paciente Nenhum resultado encontrad…" at bounding box center [196, 324] width 380 height 217
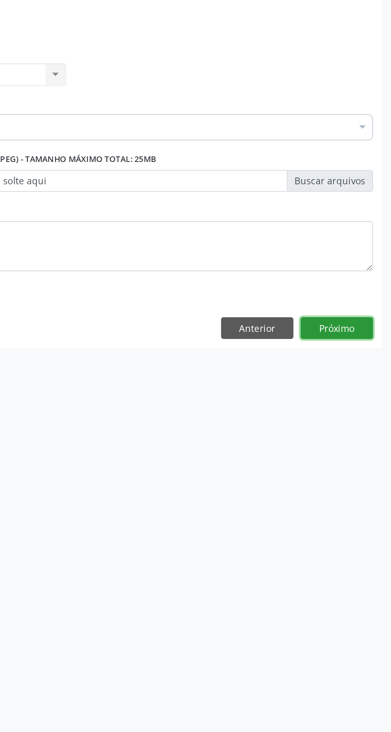
click at [367, 417] on button "Próximo" at bounding box center [358, 420] width 44 height 14
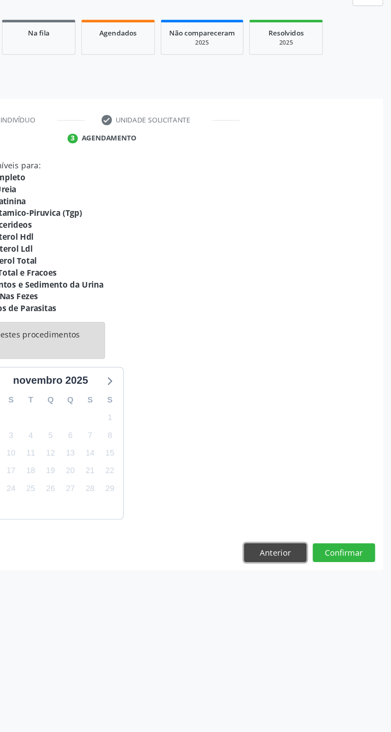
click at [306, 496] on button "Anterior" at bounding box center [310, 495] width 44 height 14
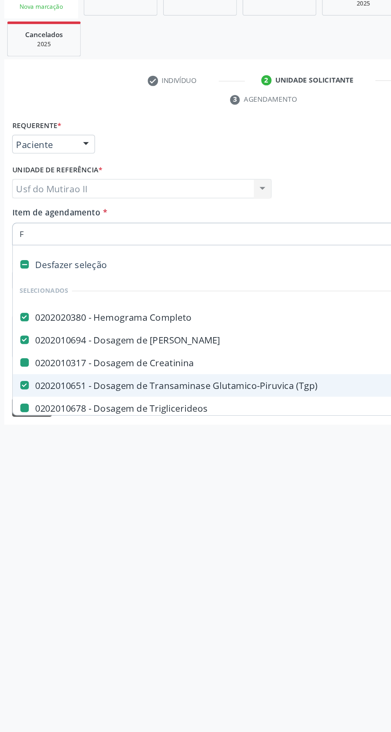
type input "Fe"
checkbox Creatinina "false"
checkbox Triglicerideos "false"
checkbox Hdl "false"
checkbox Ldl "false"
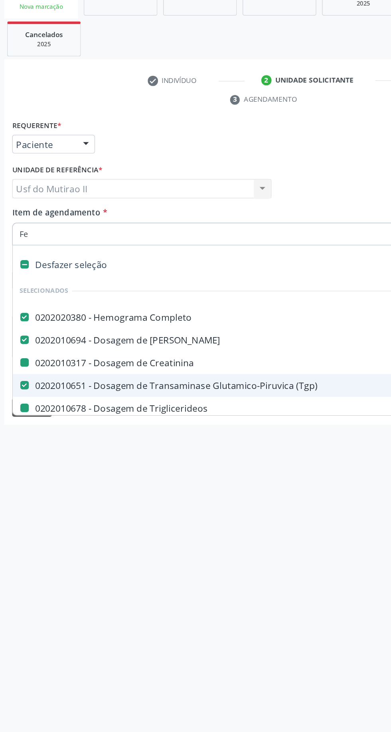
checkbox Total "false"
checkbox Fracoes "false"
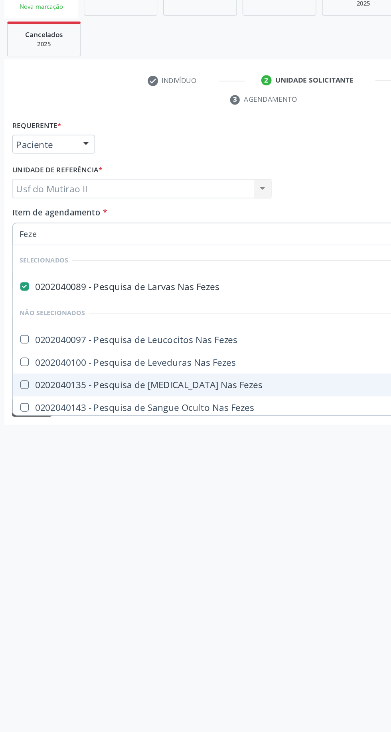
type input "Fezes"
click at [30, 337] on div "0202040089 - Pesquisa de Larvas Nas Fezes" at bounding box center [195, 335] width 358 height 6
checkbox Fezes "false"
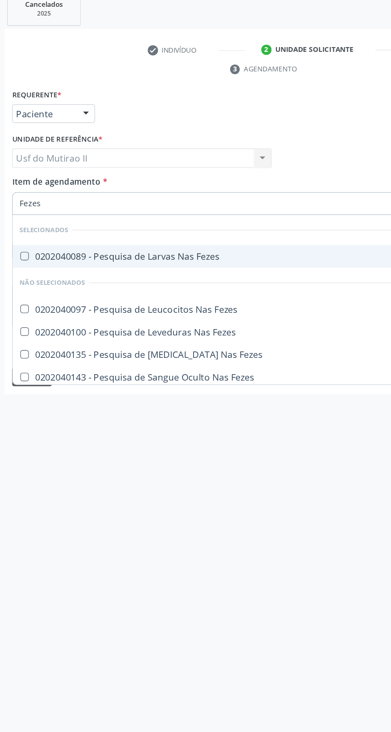
click at [203, 296] on input "Fezes" at bounding box center [191, 298] width 350 height 16
type input "F"
checkbox Fezes "true"
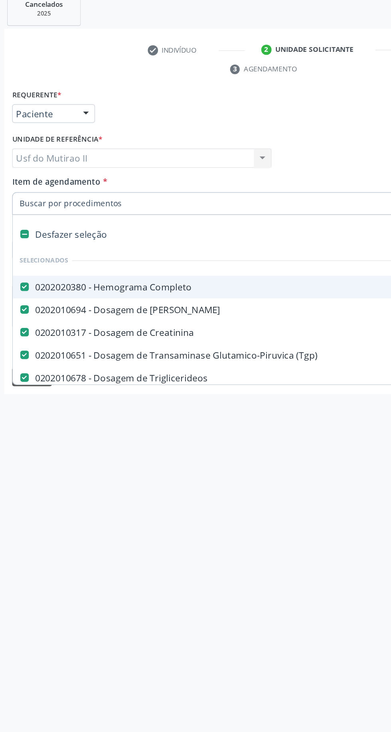
checkbox Creatinina "true"
checkbox Triglicerideos "true"
checkbox Hdl "true"
checkbox Ldl "true"
checkbox Total "true"
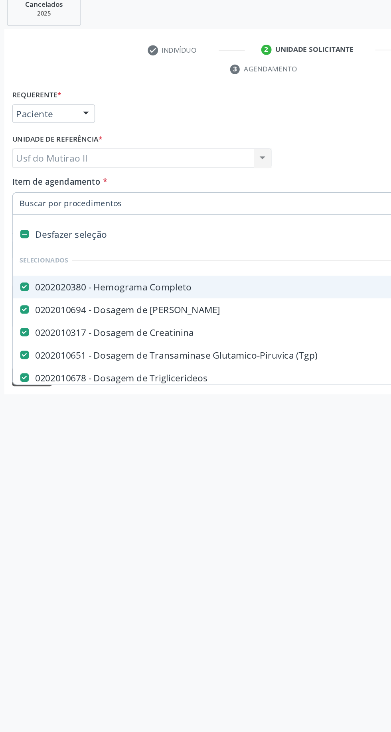
checkbox Fracoes "true"
type input "T"
checkbox Parasitas "false"
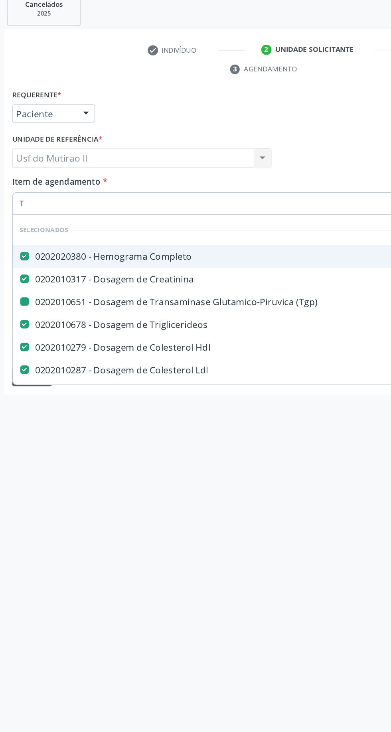
type input "Tg"
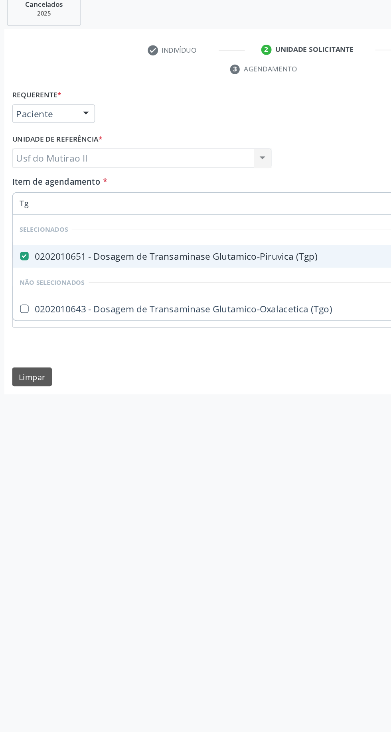
click at [216, 377] on span "0202010643 - Dosagem de Transaminase Glutamico-Oxalacetica (Tgo)" at bounding box center [196, 372] width 368 height 16
checkbox \(Tgo\) "true"
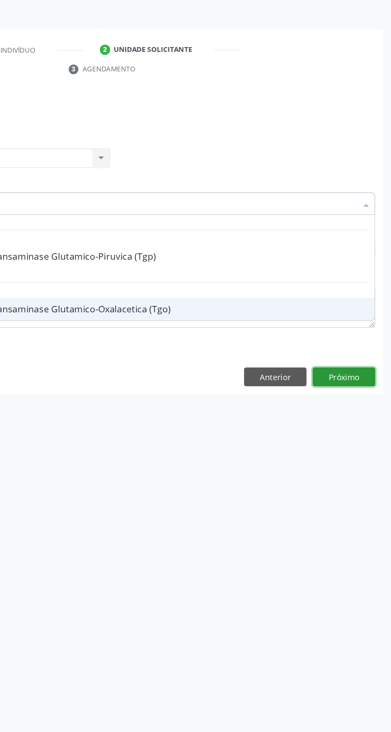
click at [368, 425] on button "Próximo" at bounding box center [358, 420] width 44 height 14
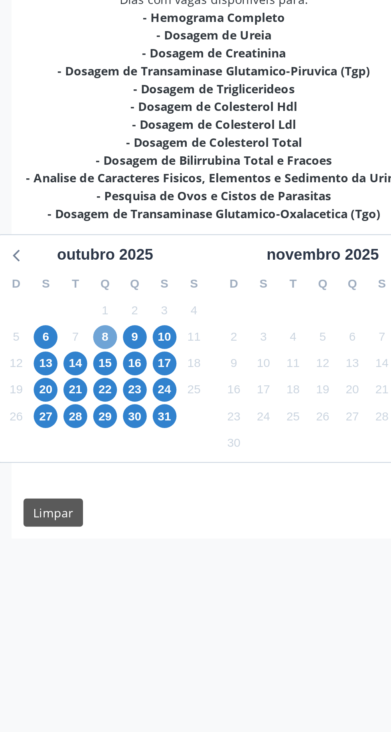
click at [49, 380] on span "8" at bounding box center [49, 380] width 11 height 11
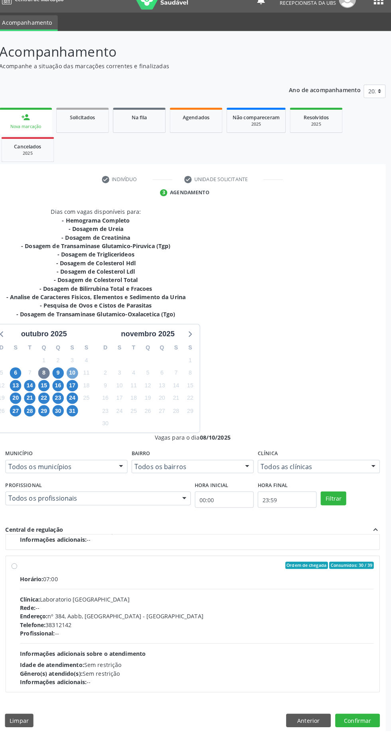
click at [77, 380] on span "10" at bounding box center [77, 380] width 11 height 11
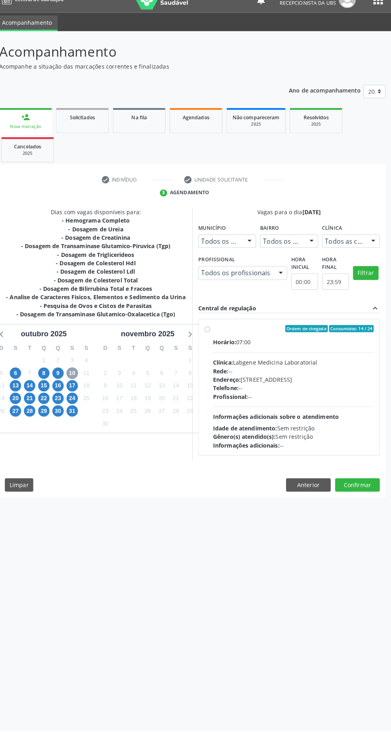
click at [77, 380] on span "10" at bounding box center [77, 380] width 11 height 11
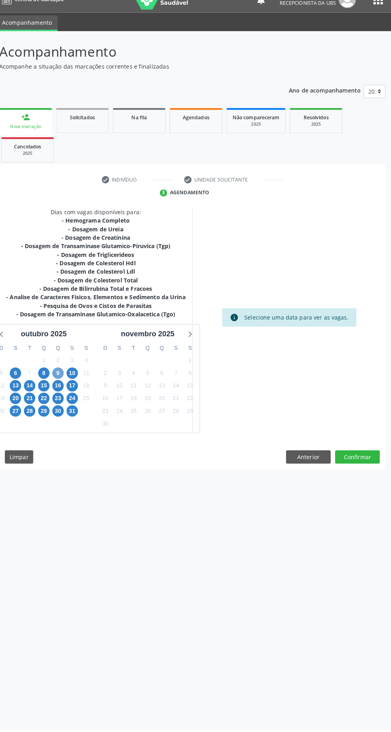
click at [66, 381] on span "9" at bounding box center [63, 380] width 11 height 11
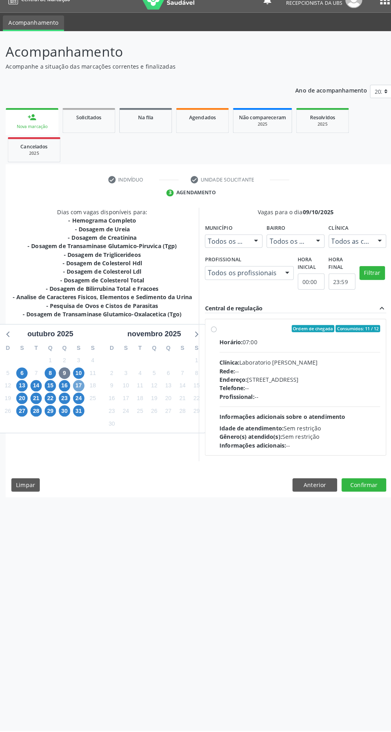
click at [77, 392] on span "17" at bounding box center [77, 392] width 11 height 11
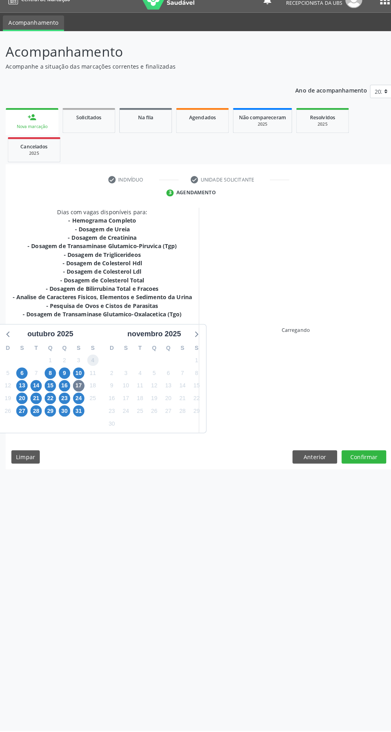
click at [87, 369] on span "4" at bounding box center [91, 367] width 11 height 11
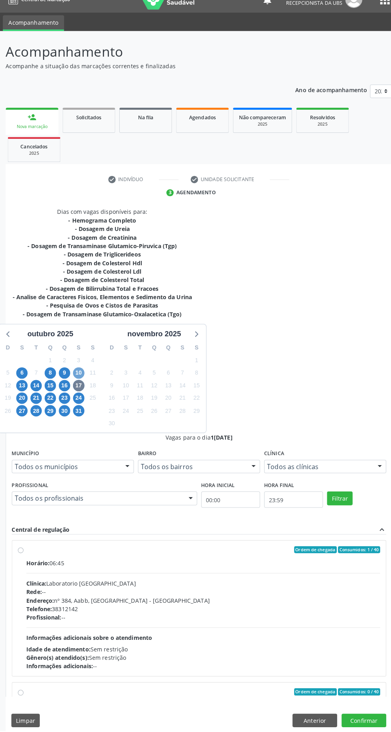
click at [77, 380] on span "10" at bounding box center [77, 380] width 11 height 11
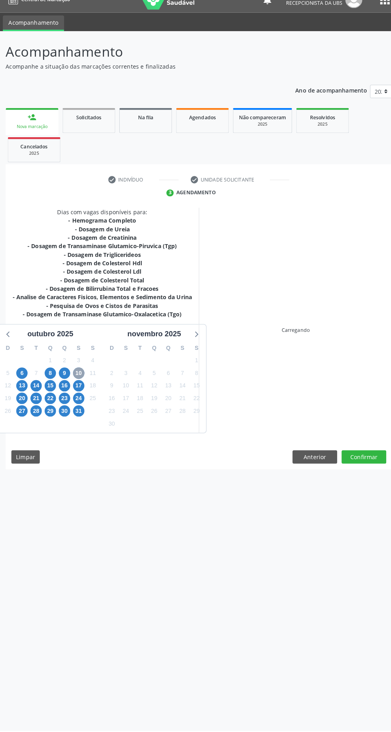
click at [81, 383] on span "10" at bounding box center [77, 380] width 11 height 11
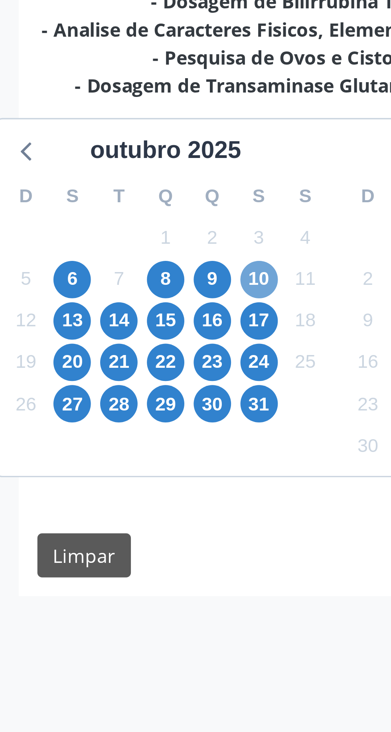
click at [79, 379] on span "10" at bounding box center [77, 380] width 11 height 11
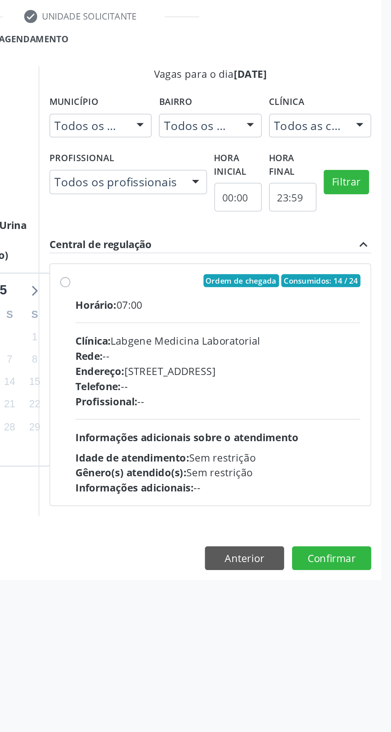
click at [219, 333] on div "Ordem de chegada Consumidos: 14 / 24" at bounding box center [295, 336] width 158 height 7
click at [213, 333] on input "Ordem de chegada Consumidos: 14 / 24 Horário: 07:00 Clínica: Labgene Medicina L…" at bounding box center [211, 336] width 6 height 7
radio input "true"
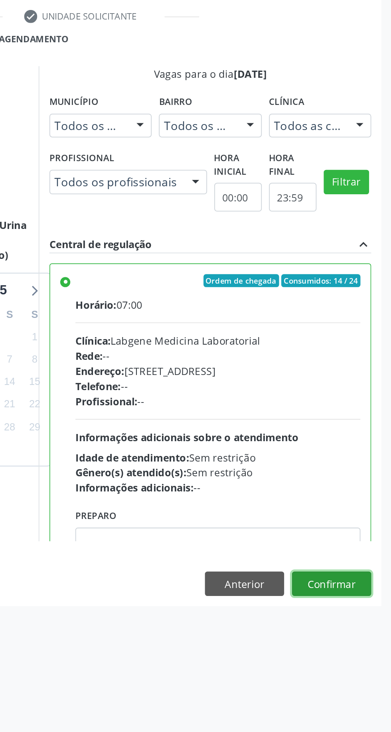
click at [370, 504] on button "Confirmar" at bounding box center [358, 505] width 44 height 14
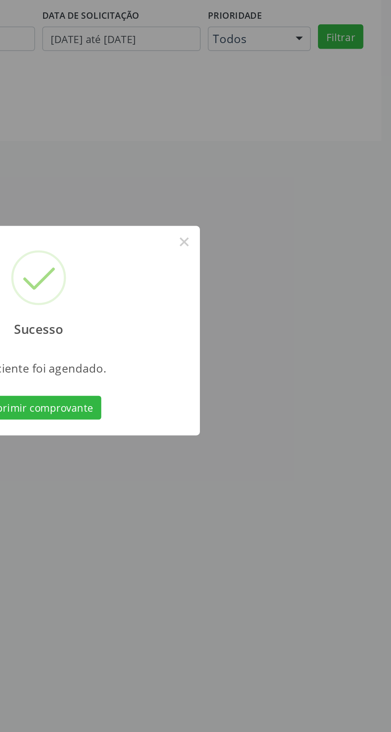
click at [214, 410] on button "Imprimir comprovante" at bounding box center [195, 409] width 69 height 14
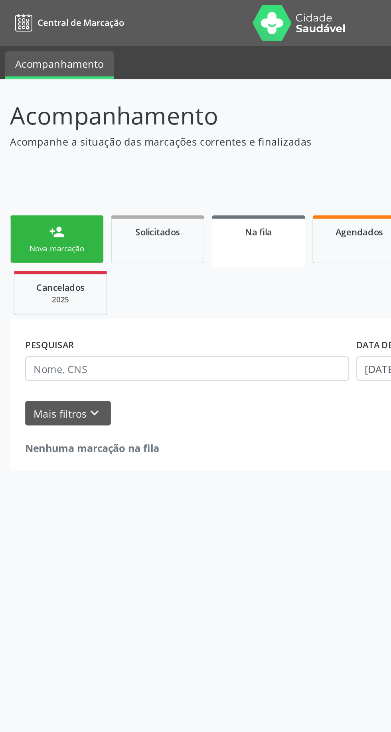
click at [38, 133] on link "person_add Nova marcação" at bounding box center [32, 132] width 52 height 27
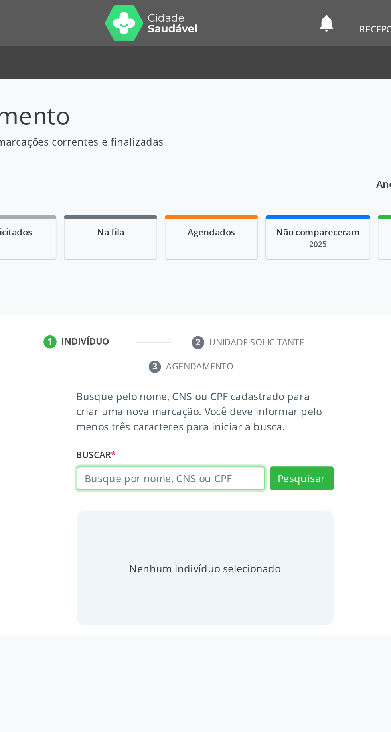
click at [204, 263] on input "text" at bounding box center [177, 266] width 104 height 14
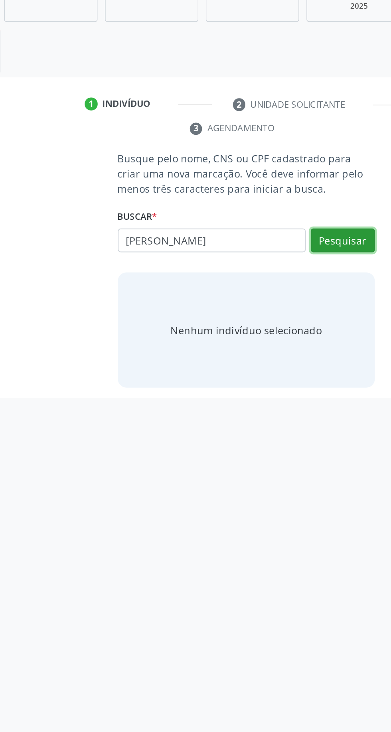
click at [264, 269] on button "Pesquisar" at bounding box center [249, 266] width 36 height 14
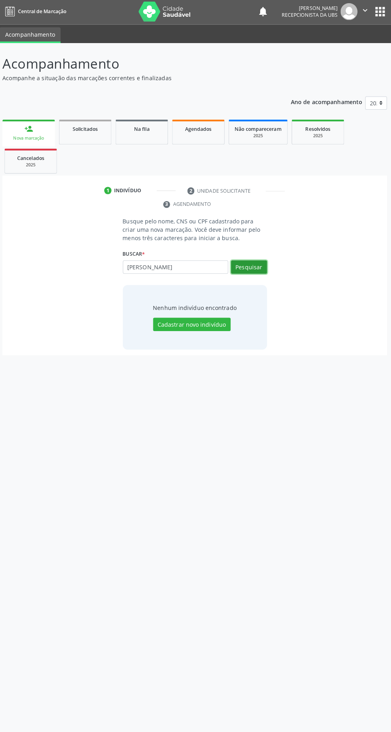
click at [259, 269] on button "Pesquisar" at bounding box center [249, 266] width 36 height 14
click at [202, 263] on input "Jefferson Mayque lopes" at bounding box center [177, 266] width 104 height 14
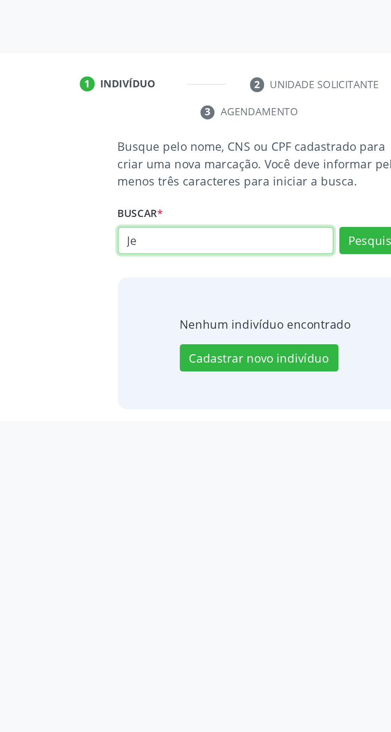
type input "J"
type input "15337044494"
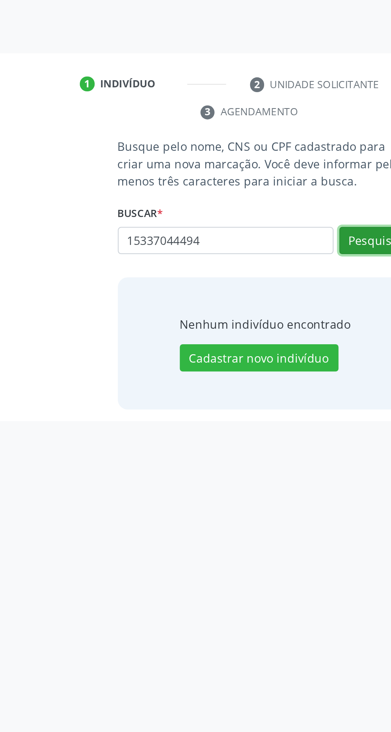
click at [250, 265] on button "Pesquisar" at bounding box center [249, 266] width 36 height 14
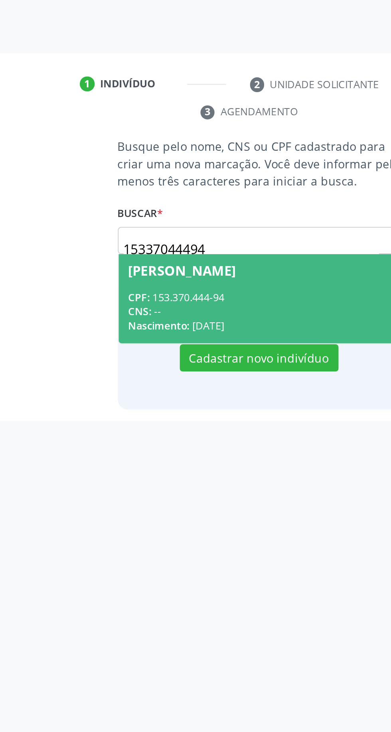
click at [208, 294] on div "CPF: 153.370.444-94" at bounding box center [196, 292] width 132 height 7
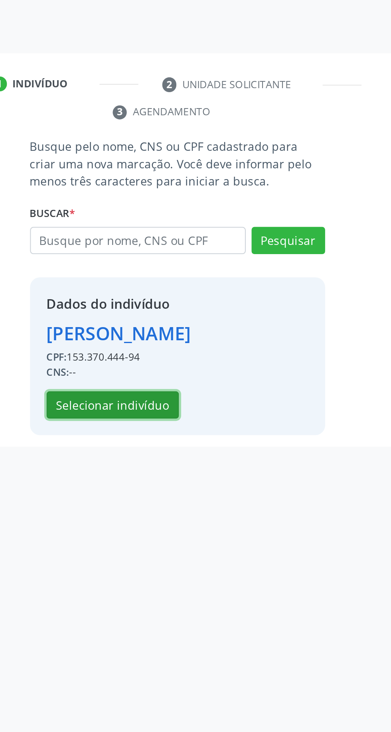
click at [175, 346] on button "Selecionar indivíduo" at bounding box center [165, 345] width 64 height 14
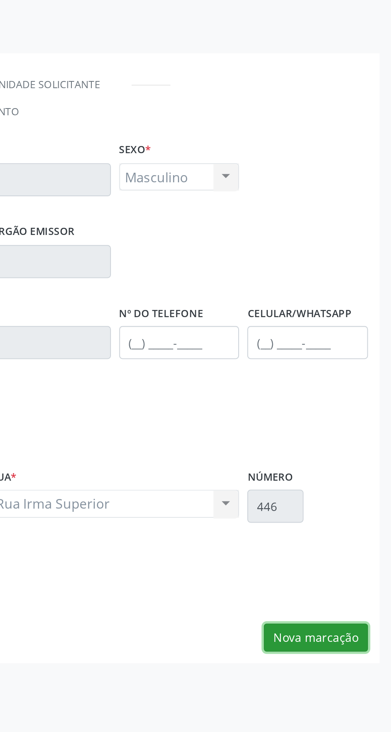
click at [366, 451] on button "Nova marcação" at bounding box center [355, 457] width 50 height 14
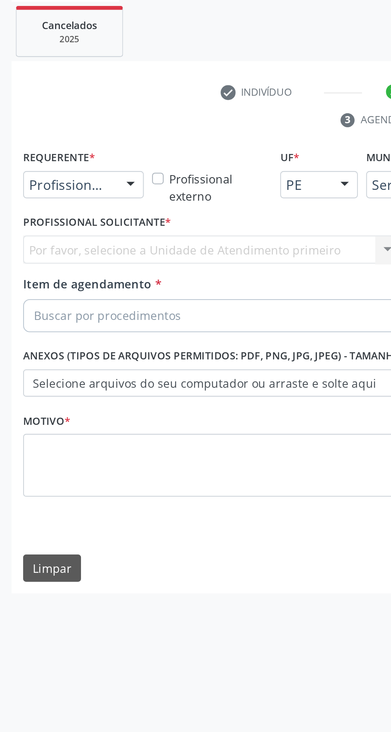
click at [63, 237] on div at bounding box center [63, 235] width 12 height 14
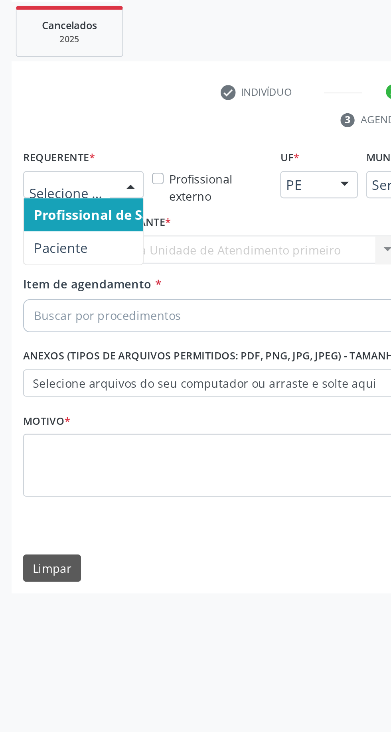
click at [51, 269] on span "Paciente" at bounding box center [51, 265] width 78 height 16
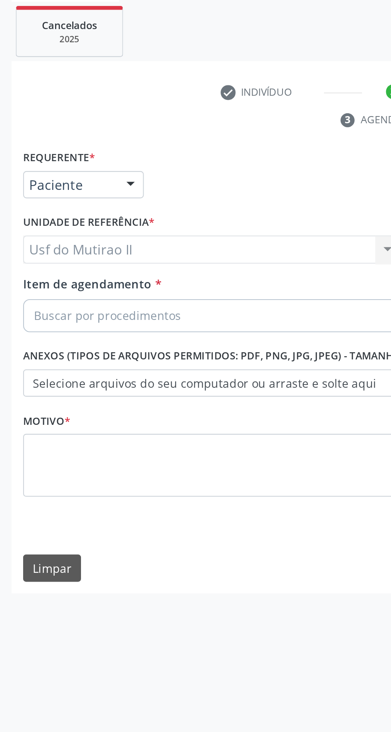
click at [154, 299] on div "Buscar por procedimentos" at bounding box center [195, 298] width 369 height 16
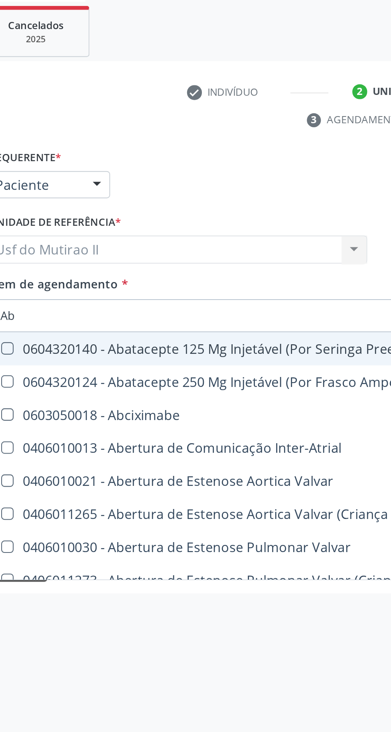
type input "Abd"
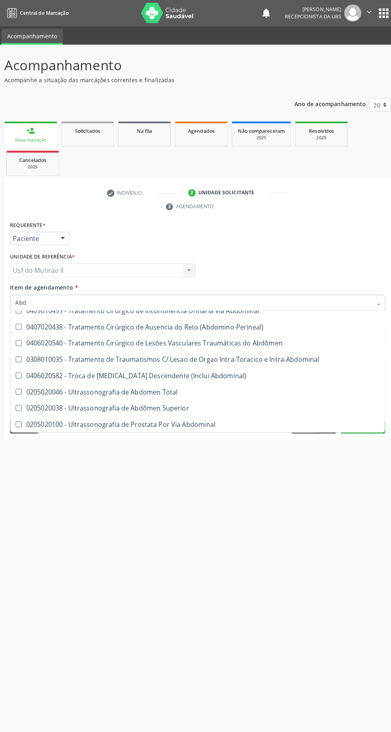
scroll to position [548, 0]
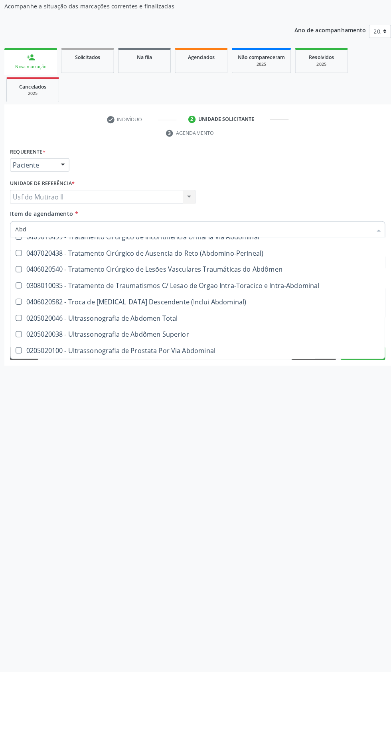
click at [164, 387] on div "0205020046 - Ultrassonografia de Abdomen Total" at bounding box center [219, 385] width 407 height 6
checkbox Total "true"
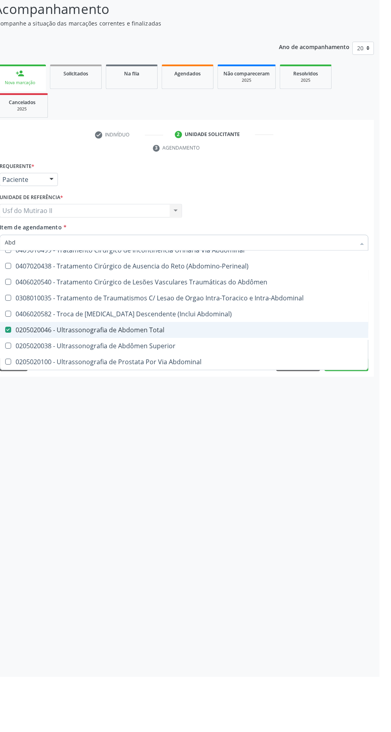
scroll to position [0, 0]
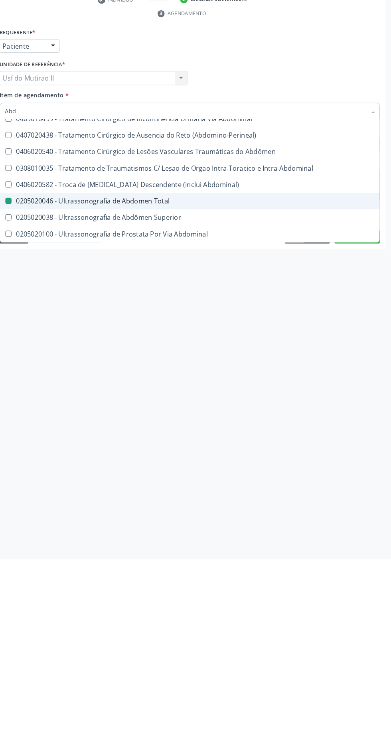
click at [242, 522] on div "Acompanhamento Acompanhe a situação das marcações correntes e finalizadas Relat…" at bounding box center [195, 388] width 391 height 688
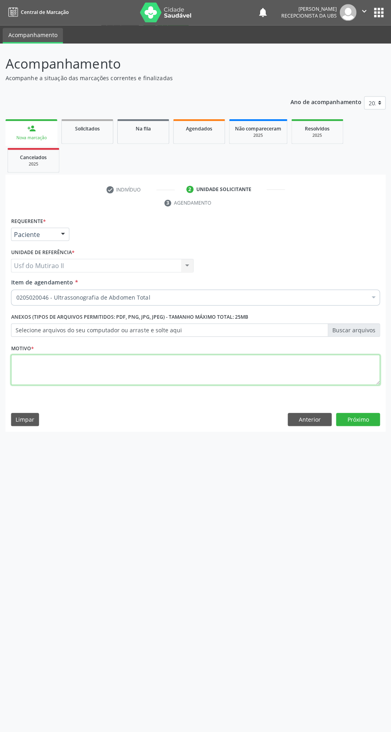
click at [185, 363] on textarea at bounding box center [195, 370] width 369 height 30
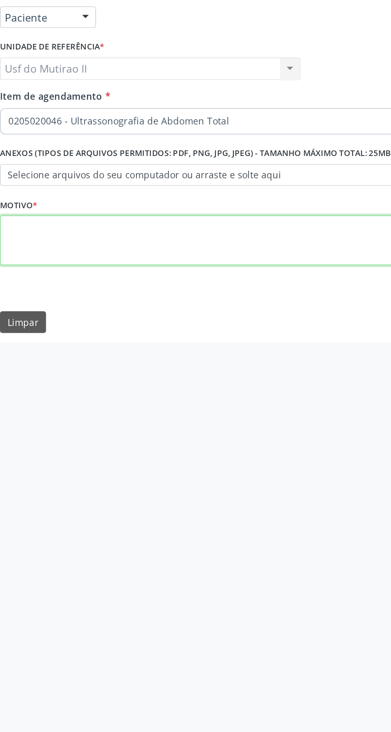
type textarea "."
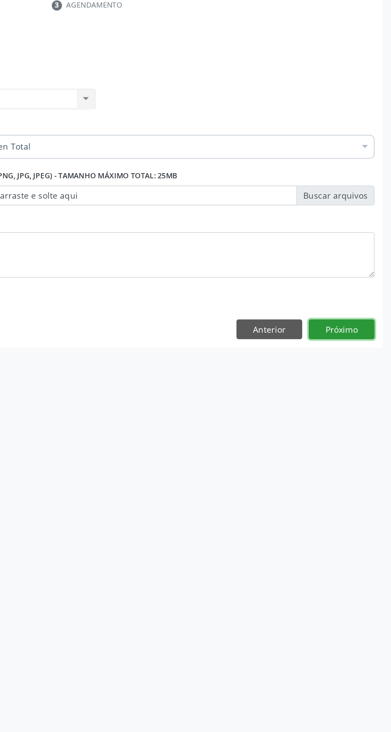
click at [365, 423] on button "Próximo" at bounding box center [358, 420] width 44 height 14
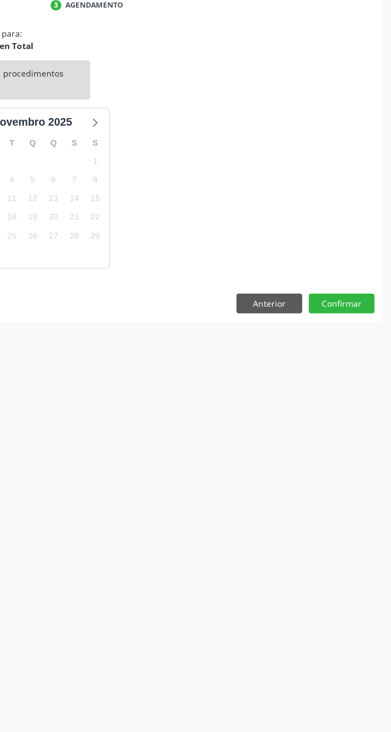
click at [235, 514] on div "Acompanhamento Acompanhe a situação das marcações correntes e finalizadas Relat…" at bounding box center [195, 388] width 391 height 688
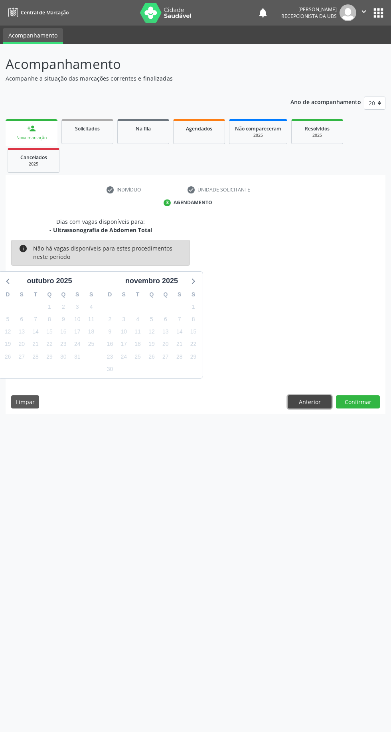
click at [309, 401] on button "Anterior" at bounding box center [310, 403] width 44 height 14
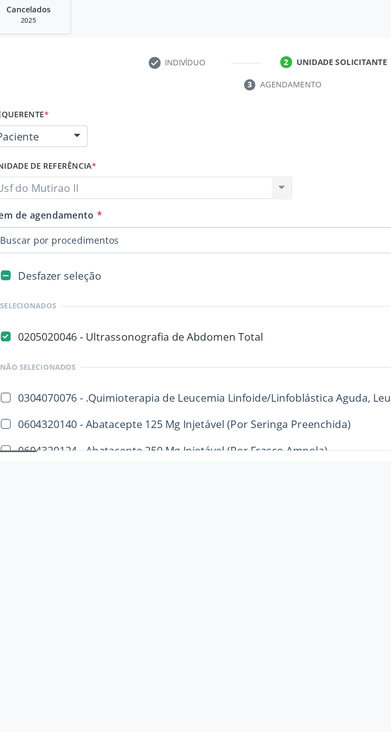
click at [38, 360] on div "0205020046 - Ultrassonografia de Abdomen Total" at bounding box center [326, 356] width 621 height 6
checkbox Total "false"
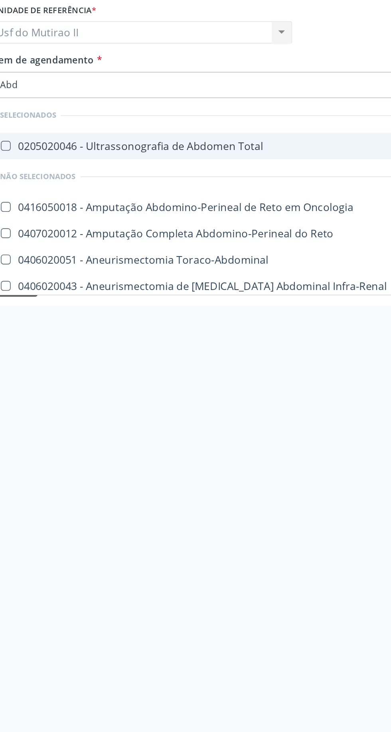
type input "Abdômen"
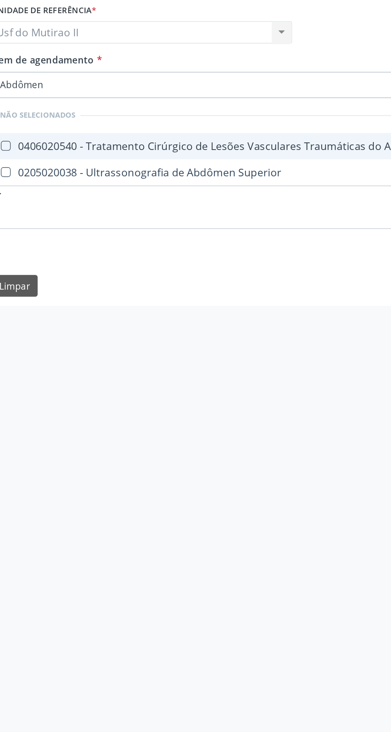
click at [184, 354] on div "0205020038 - Ultrassonografia de Abdômen Superior" at bounding box center [195, 351] width 358 height 6
checkbox Superior "true"
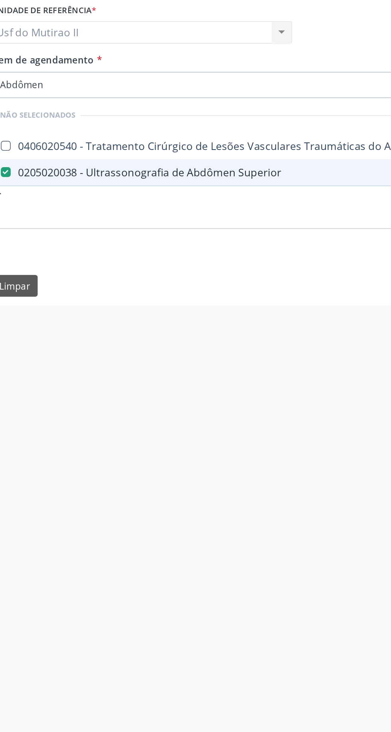
click at [179, 475] on div "Acompanhamento Acompanhe a situação das marcações correntes e finalizadas Relat…" at bounding box center [195, 388] width 391 height 688
click at [174, 359] on li "0205020038 - Ultrassonografia de Abdômen Superior" at bounding box center [196, 351] width 368 height 16
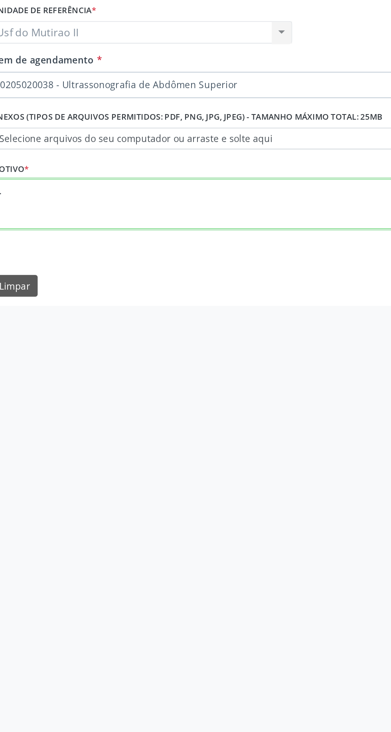
click at [156, 372] on textarea "." at bounding box center [195, 370] width 369 height 30
type textarea ".."
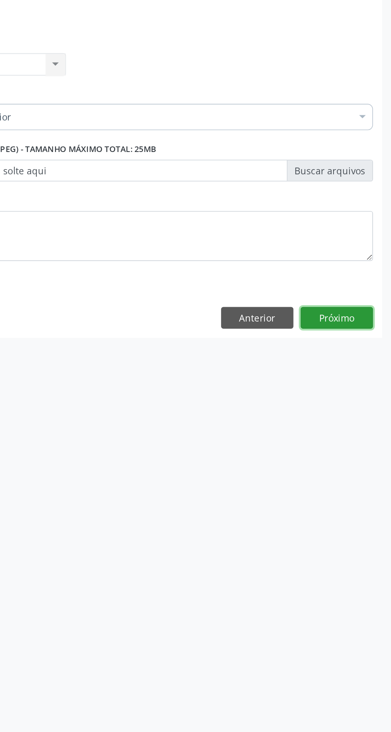
click at [365, 421] on button "Próximo" at bounding box center [358, 420] width 44 height 14
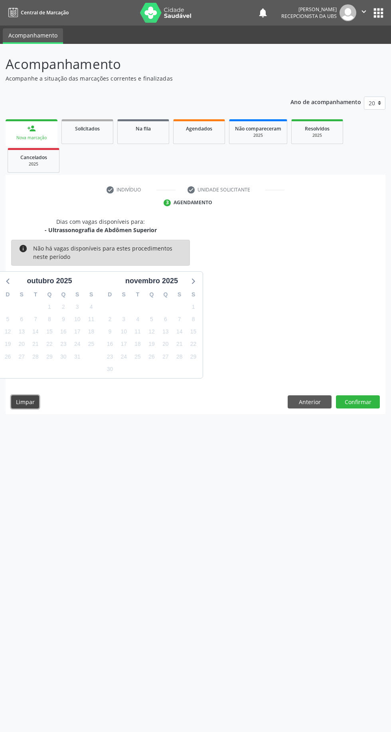
click at [16, 406] on button "Limpar" at bounding box center [25, 403] width 28 height 14
click at [17, 398] on button "Limpar" at bounding box center [25, 403] width 28 height 14
click at [364, 12] on icon "" at bounding box center [364, 11] width 9 height 9
click at [364, 51] on link "Sair" at bounding box center [343, 48] width 55 height 11
